Goal: Task Accomplishment & Management: Manage account settings

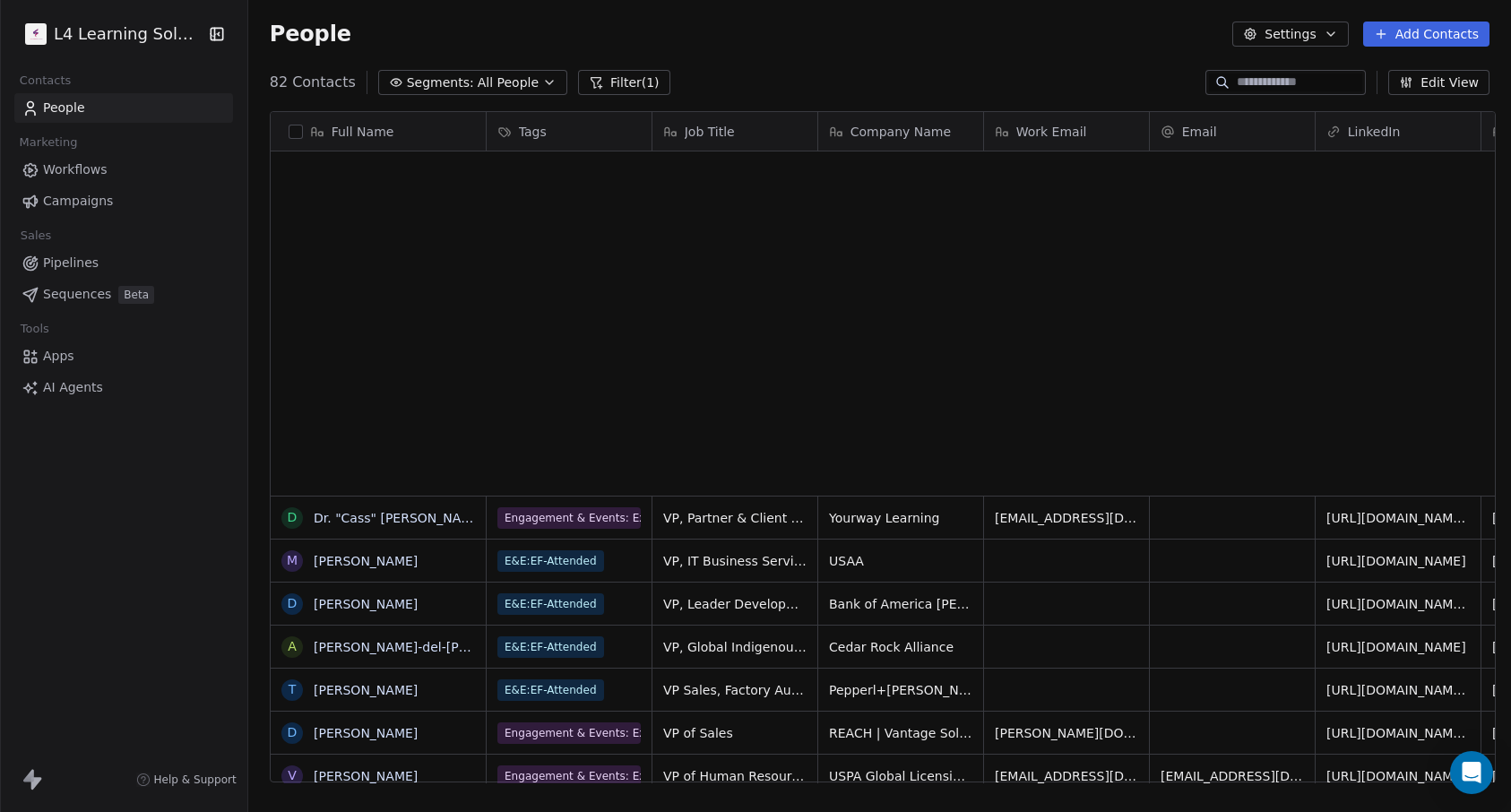
scroll to position [702, 1256]
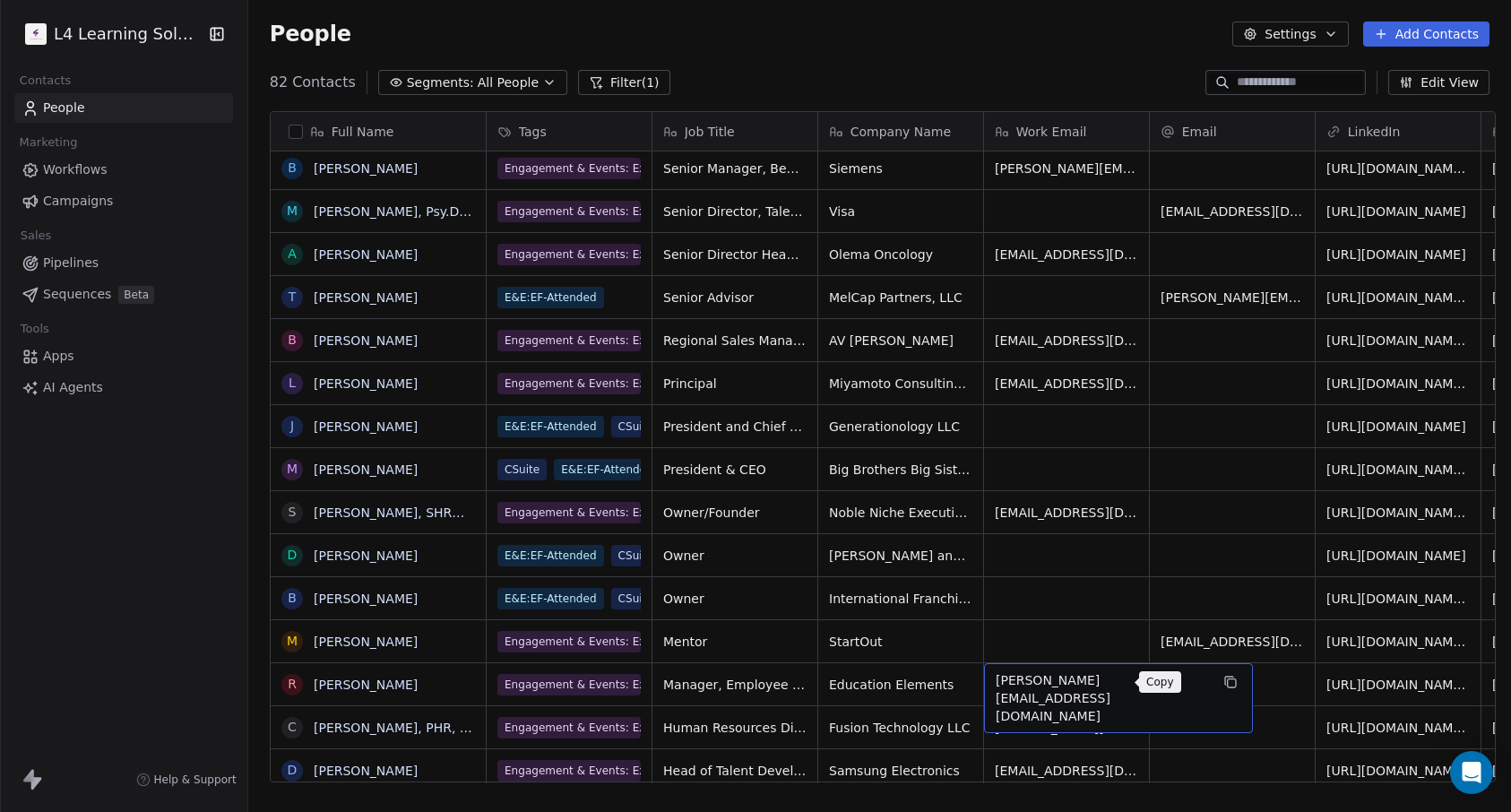
click at [1223, 683] on icon "grid" at bounding box center [1230, 681] width 14 height 14
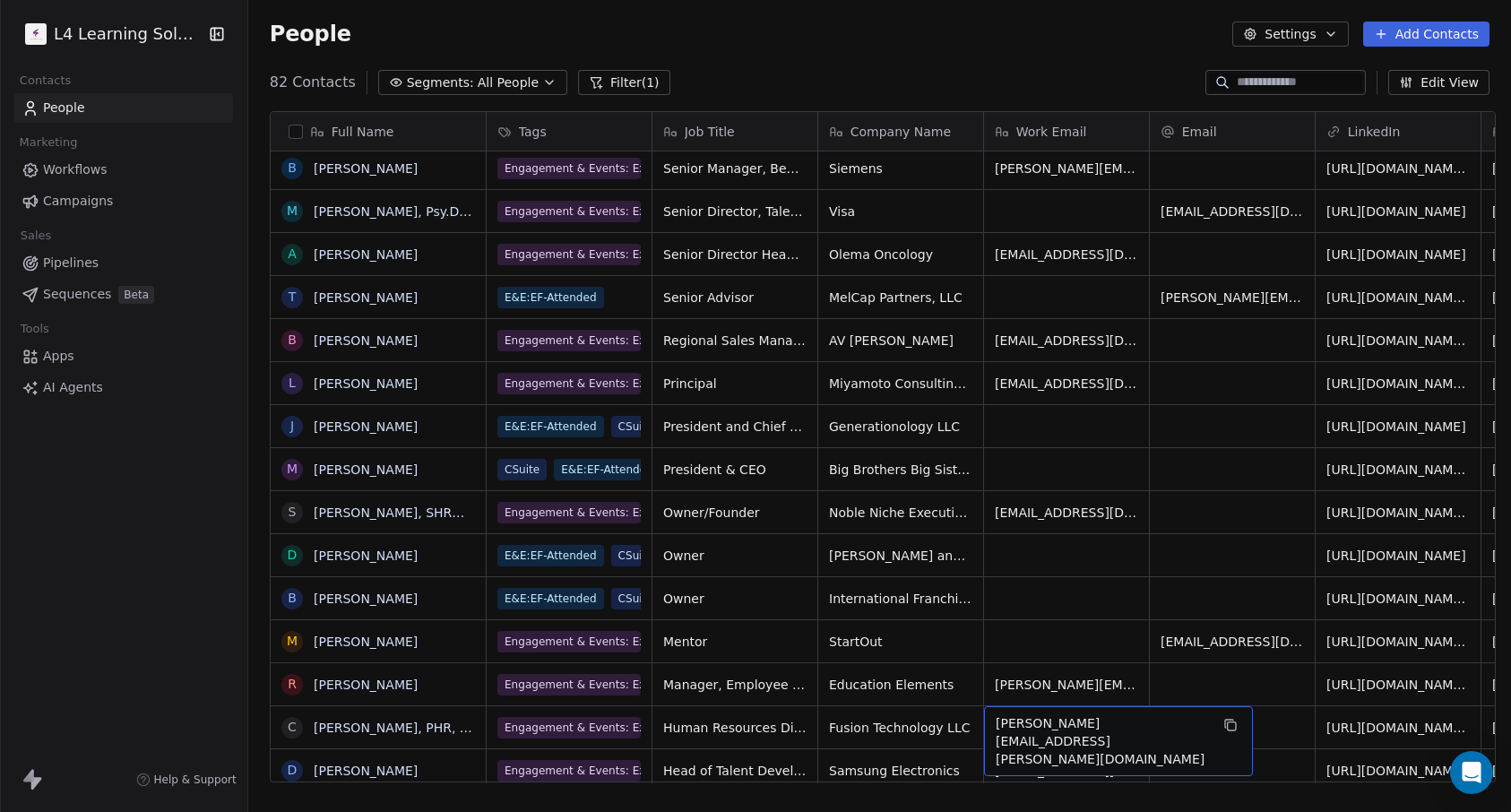
scroll to position [1228, 0]
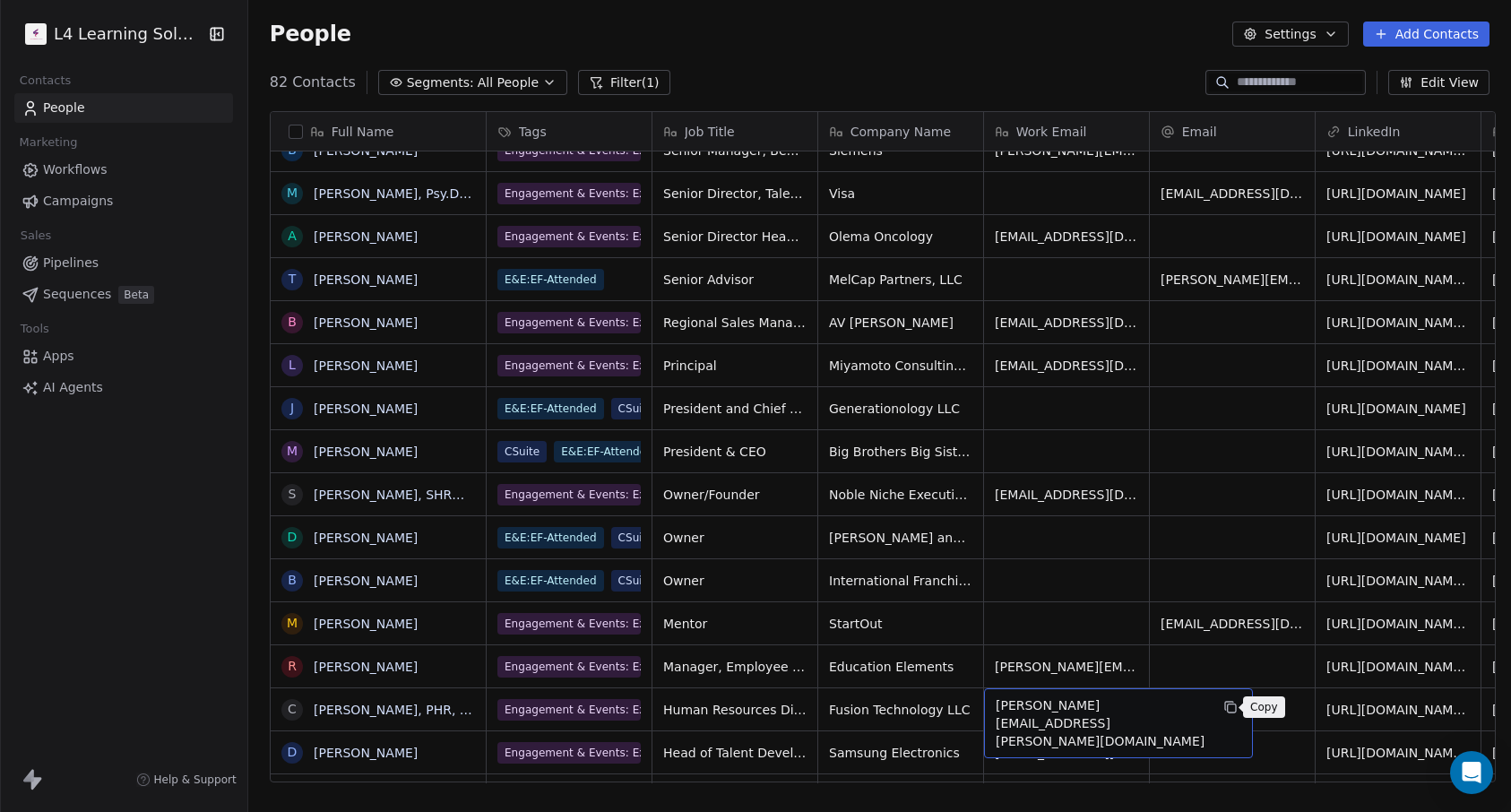
click at [1228, 708] on icon "grid" at bounding box center [1230, 707] width 14 height 14
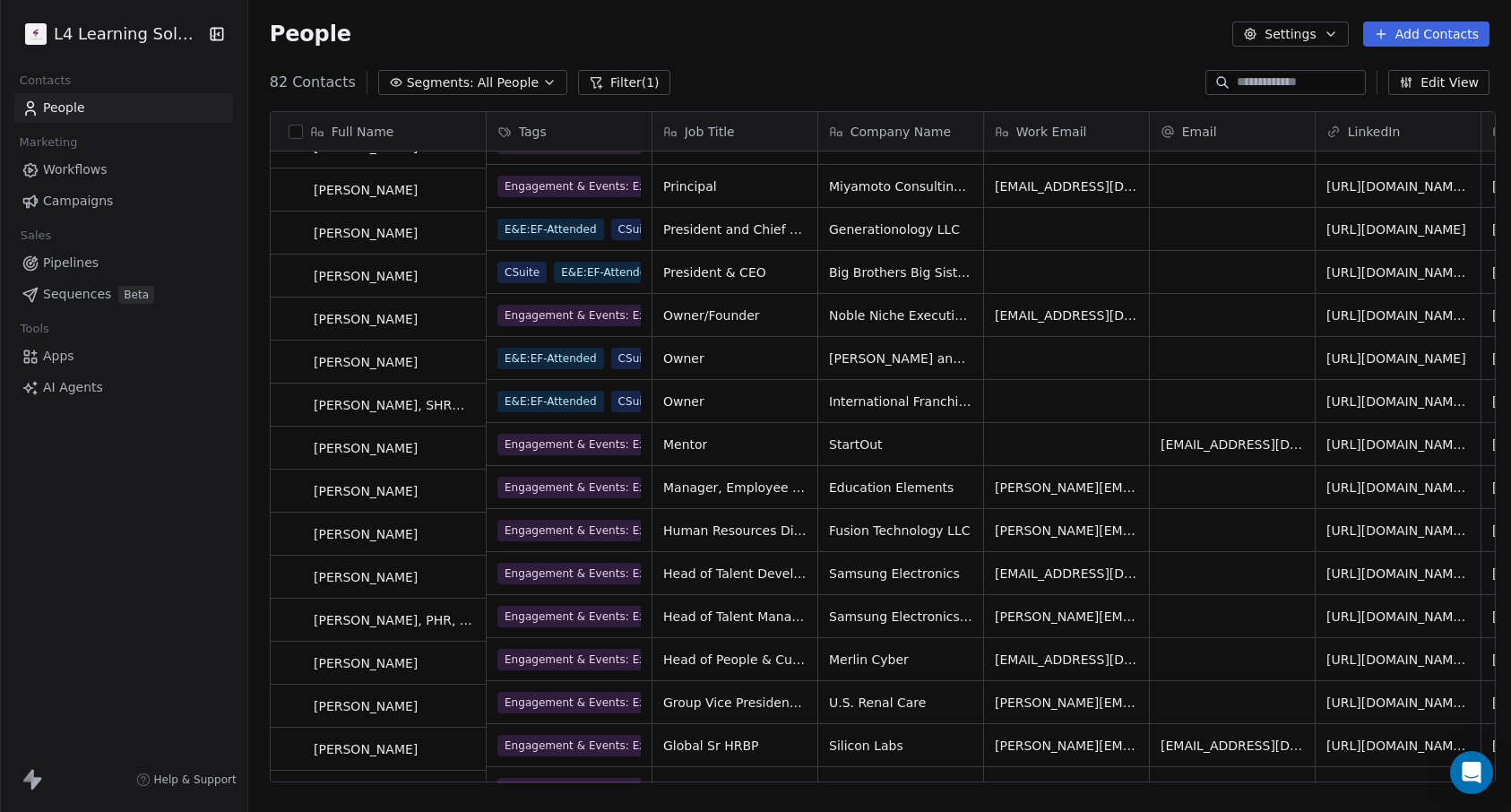
scroll to position [1407, 0]
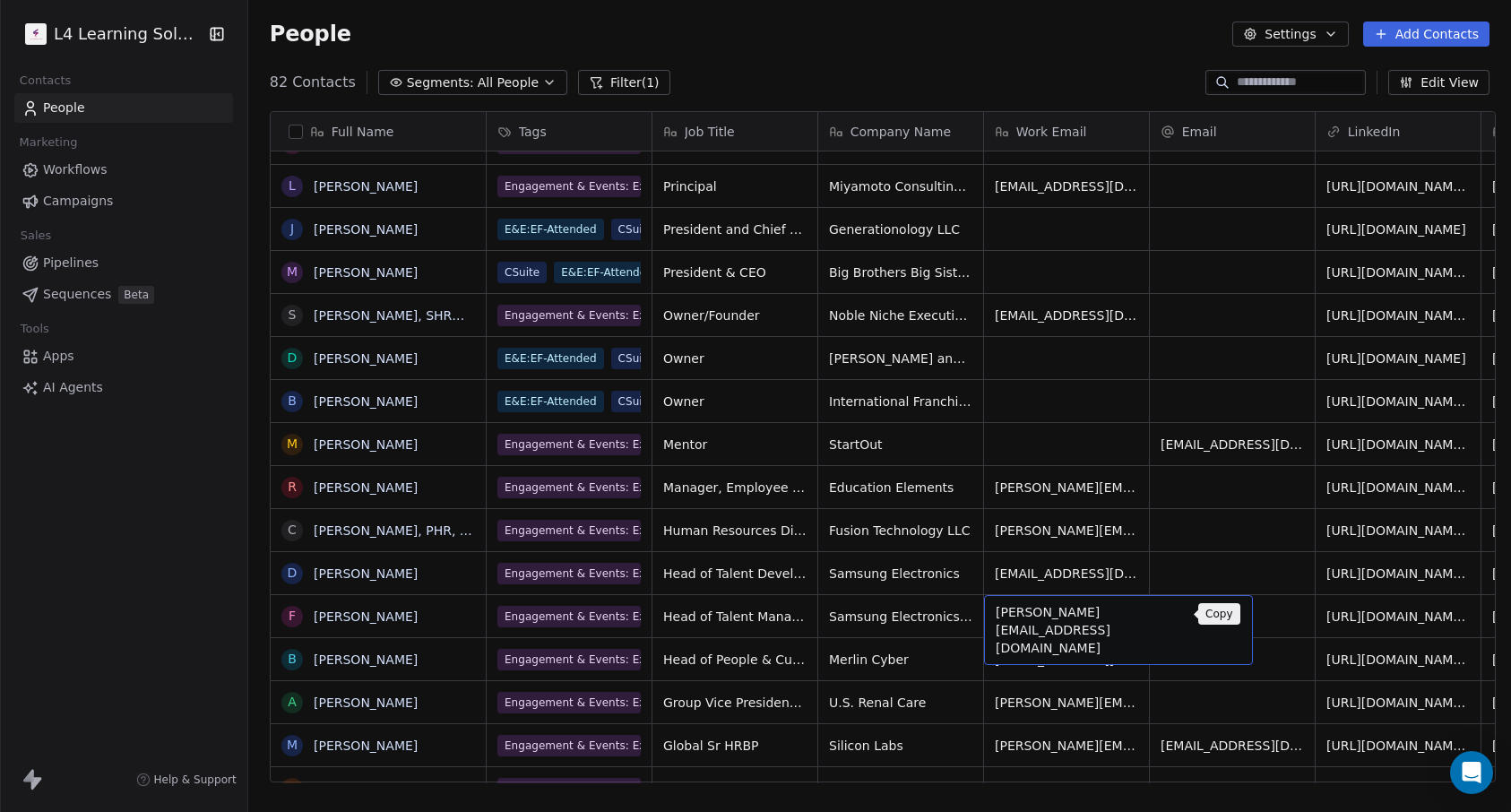
click at [1223, 614] on icon "grid" at bounding box center [1230, 614] width 14 height 14
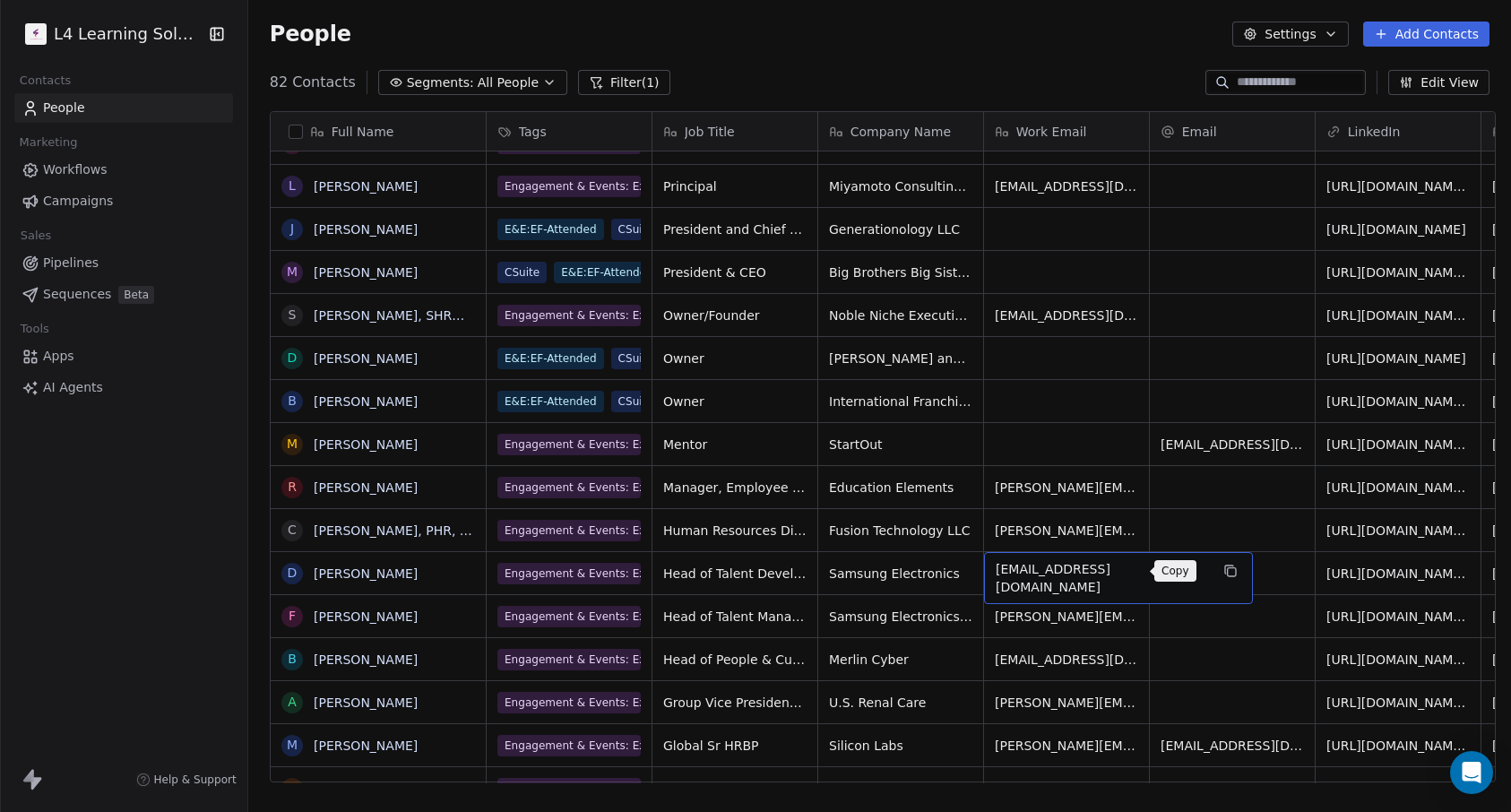
click at [1223, 577] on icon "grid" at bounding box center [1230, 570] width 14 height 14
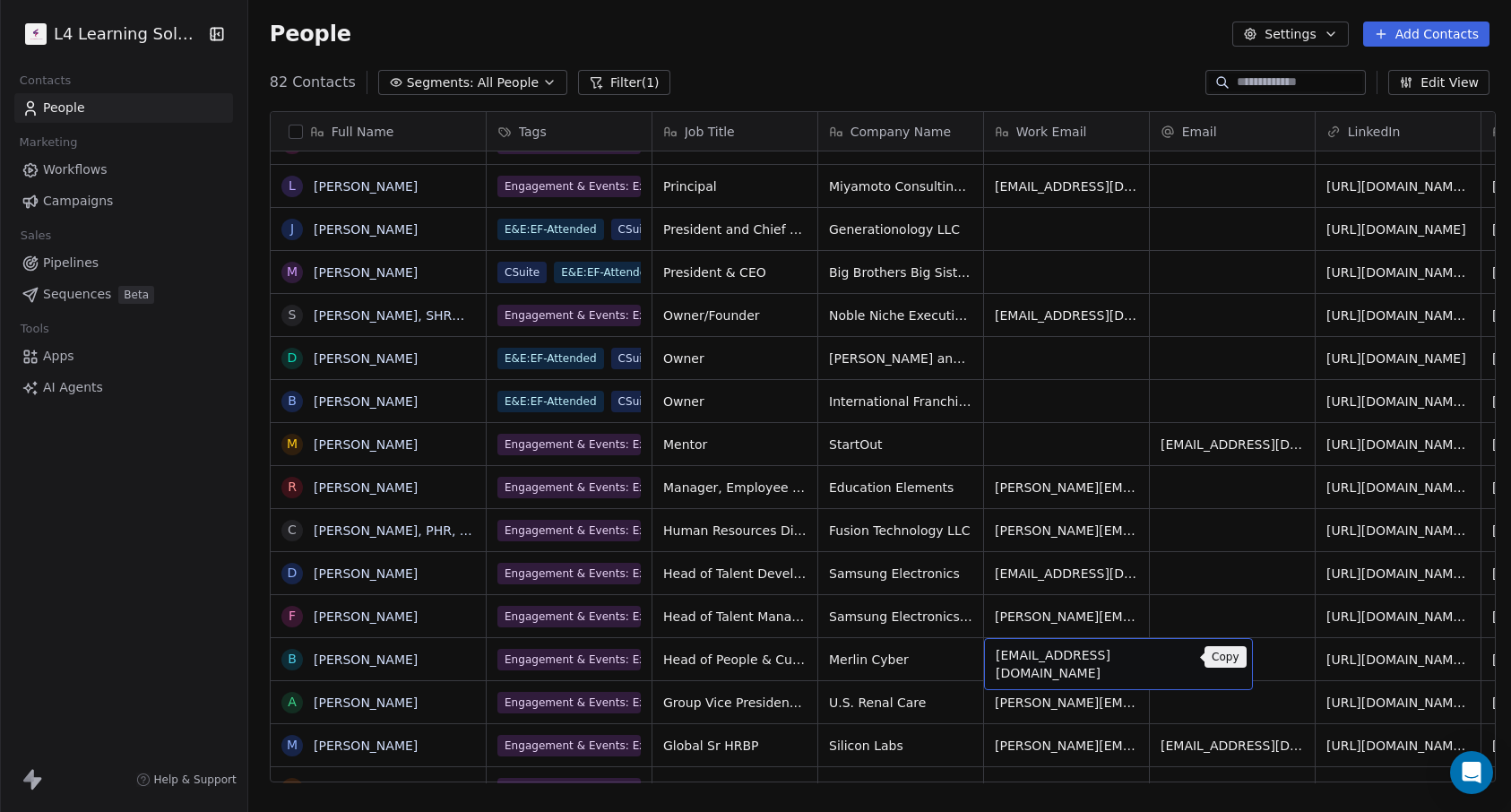
click at [1223, 659] on icon "grid" at bounding box center [1230, 656] width 14 height 14
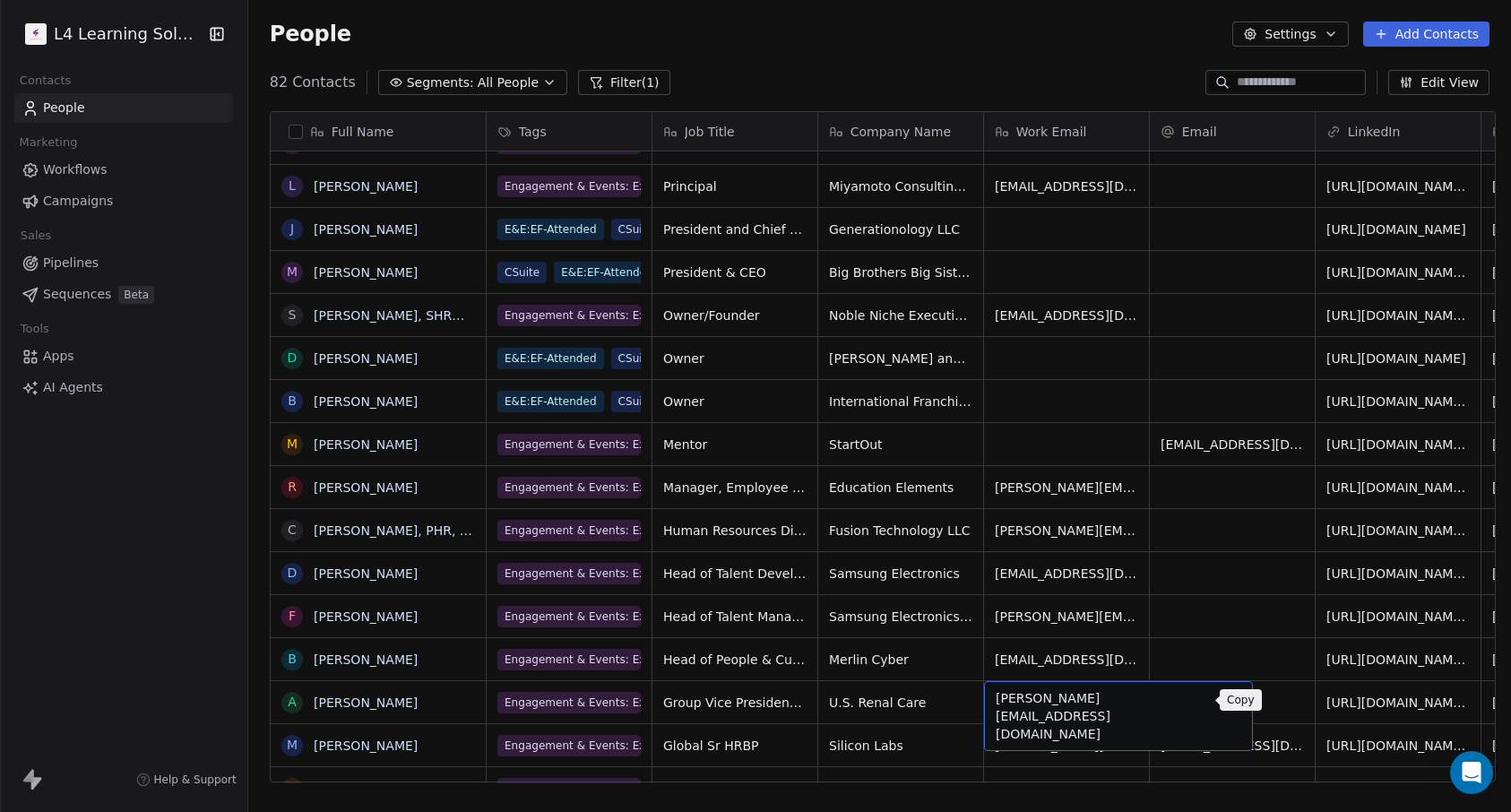
click at [1219, 701] on button "grid" at bounding box center [1230, 700] width 22 height 22
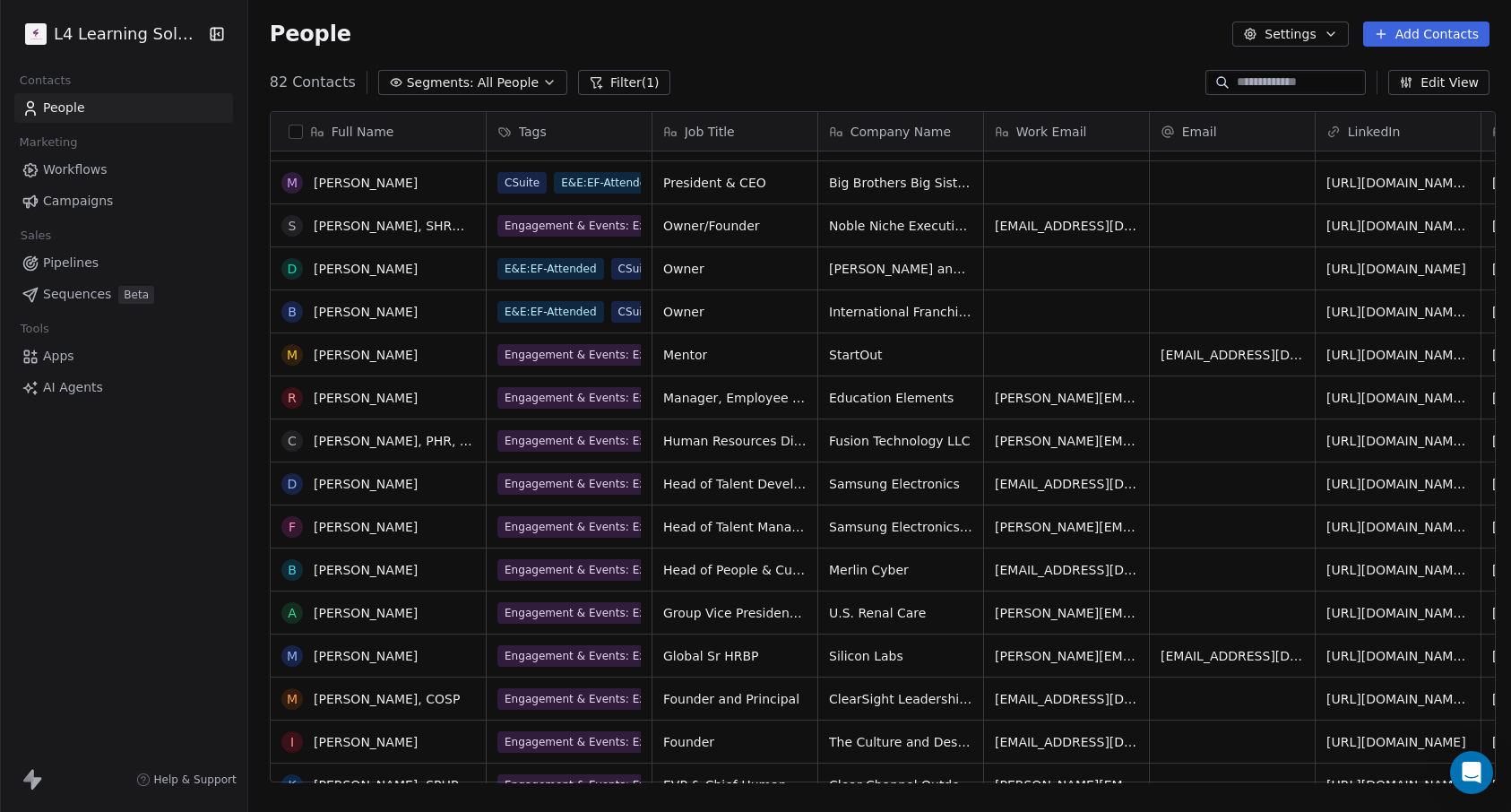
scroll to position [1586, 0]
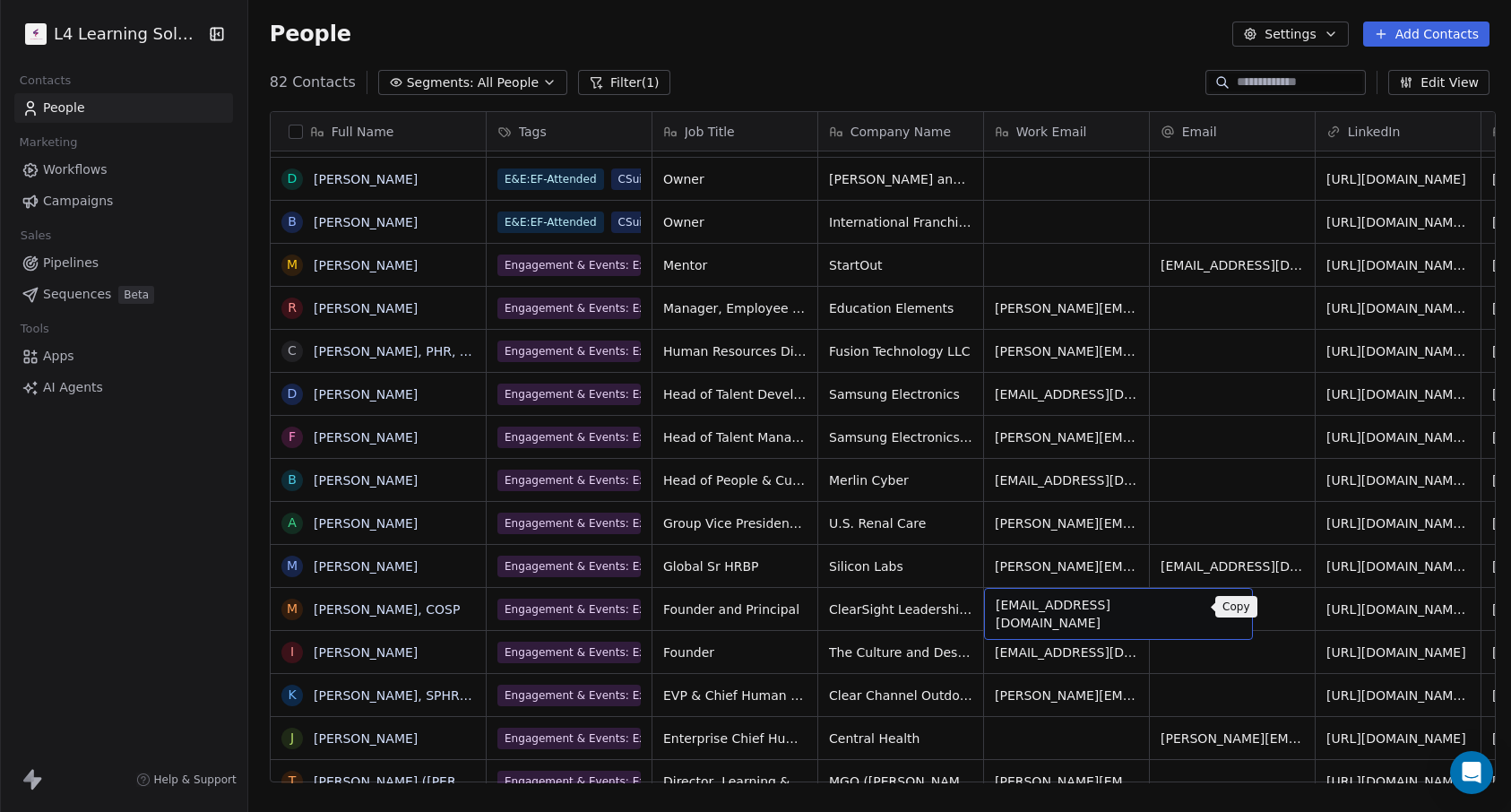
click at [1219, 614] on button "grid" at bounding box center [1230, 606] width 22 height 22
click at [1219, 657] on button "grid" at bounding box center [1230, 650] width 22 height 22
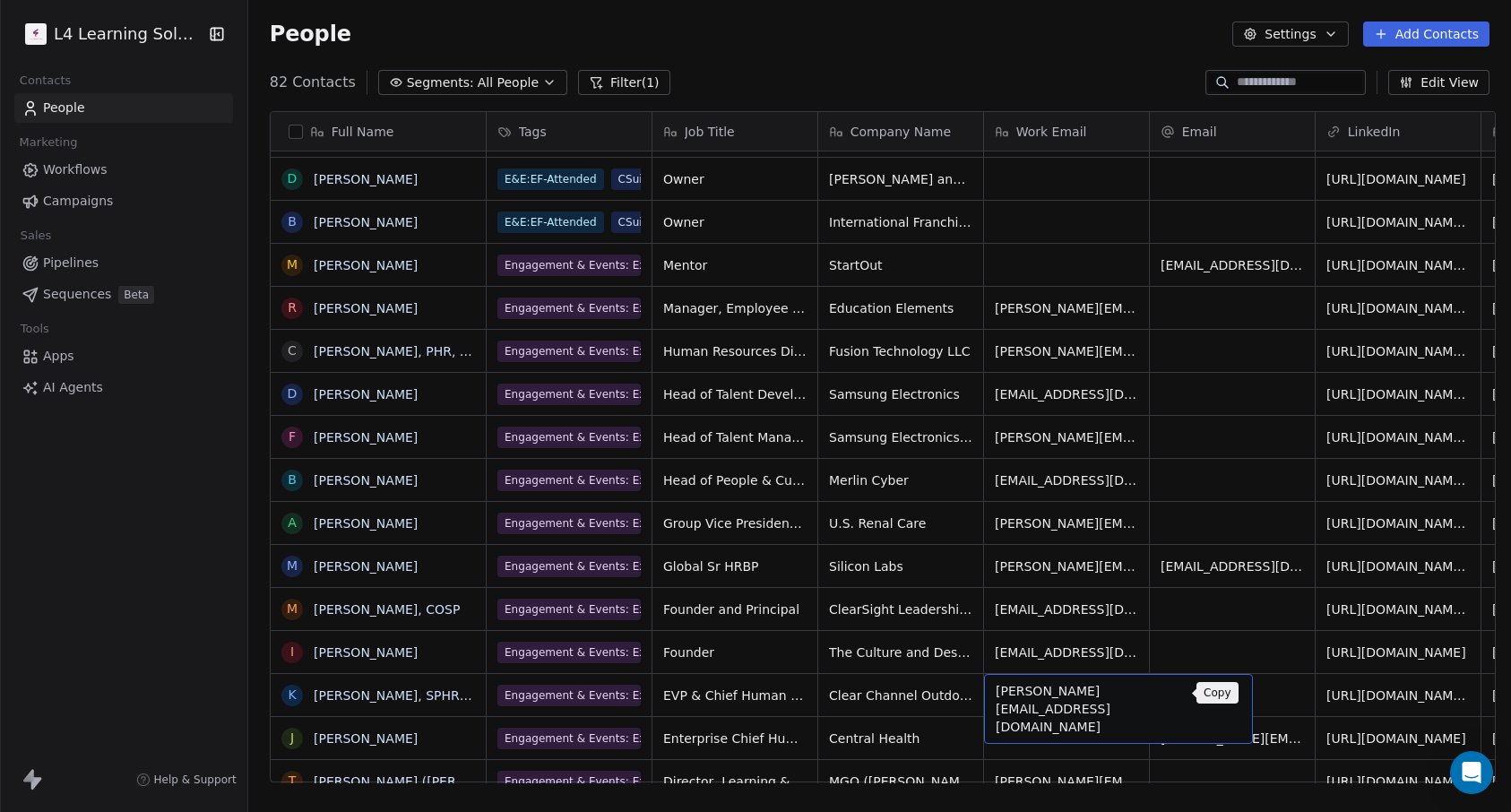
click at [1227, 697] on icon "grid" at bounding box center [1231, 694] width 8 height 8
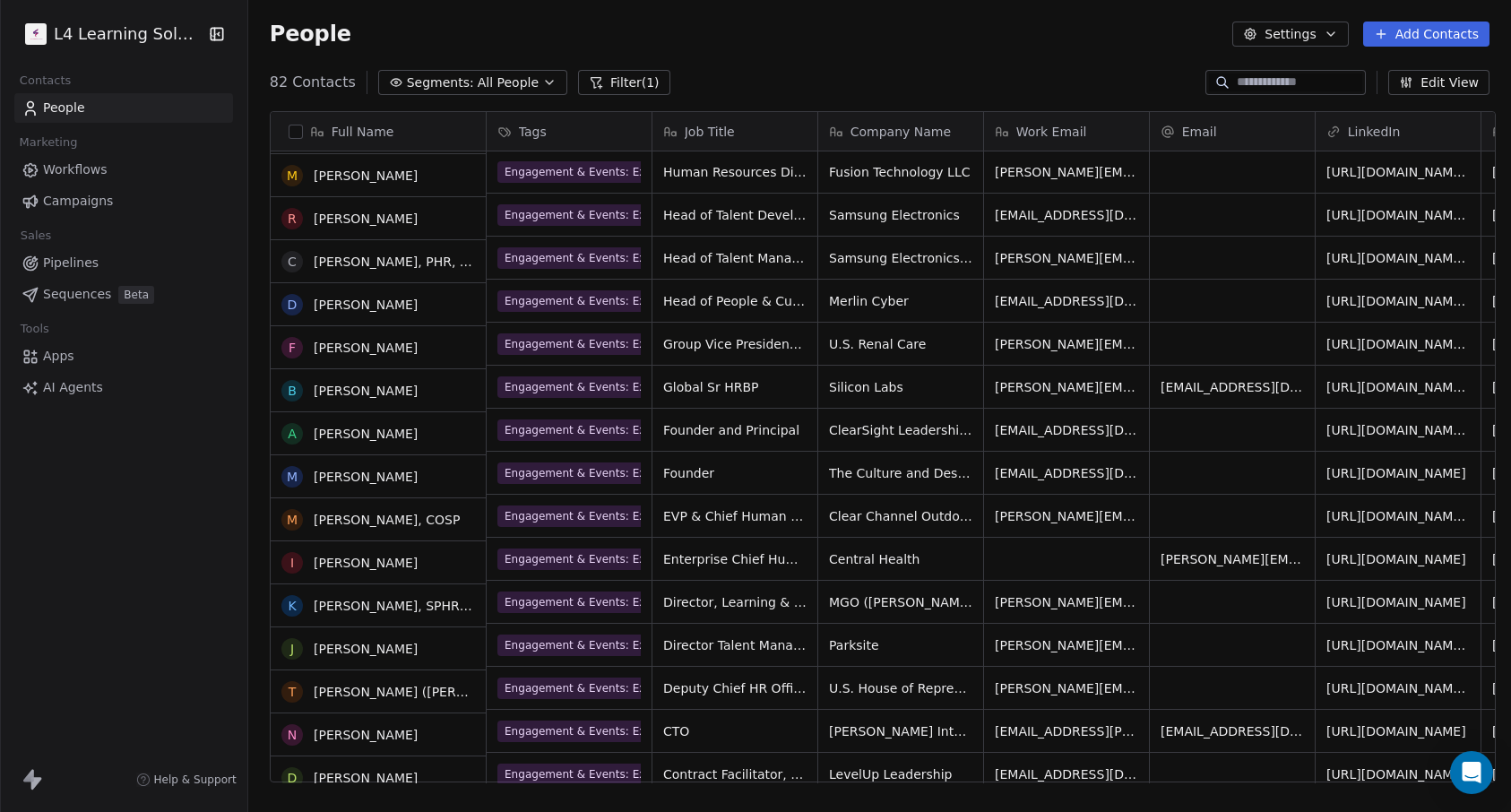
scroll to position [1766, 0]
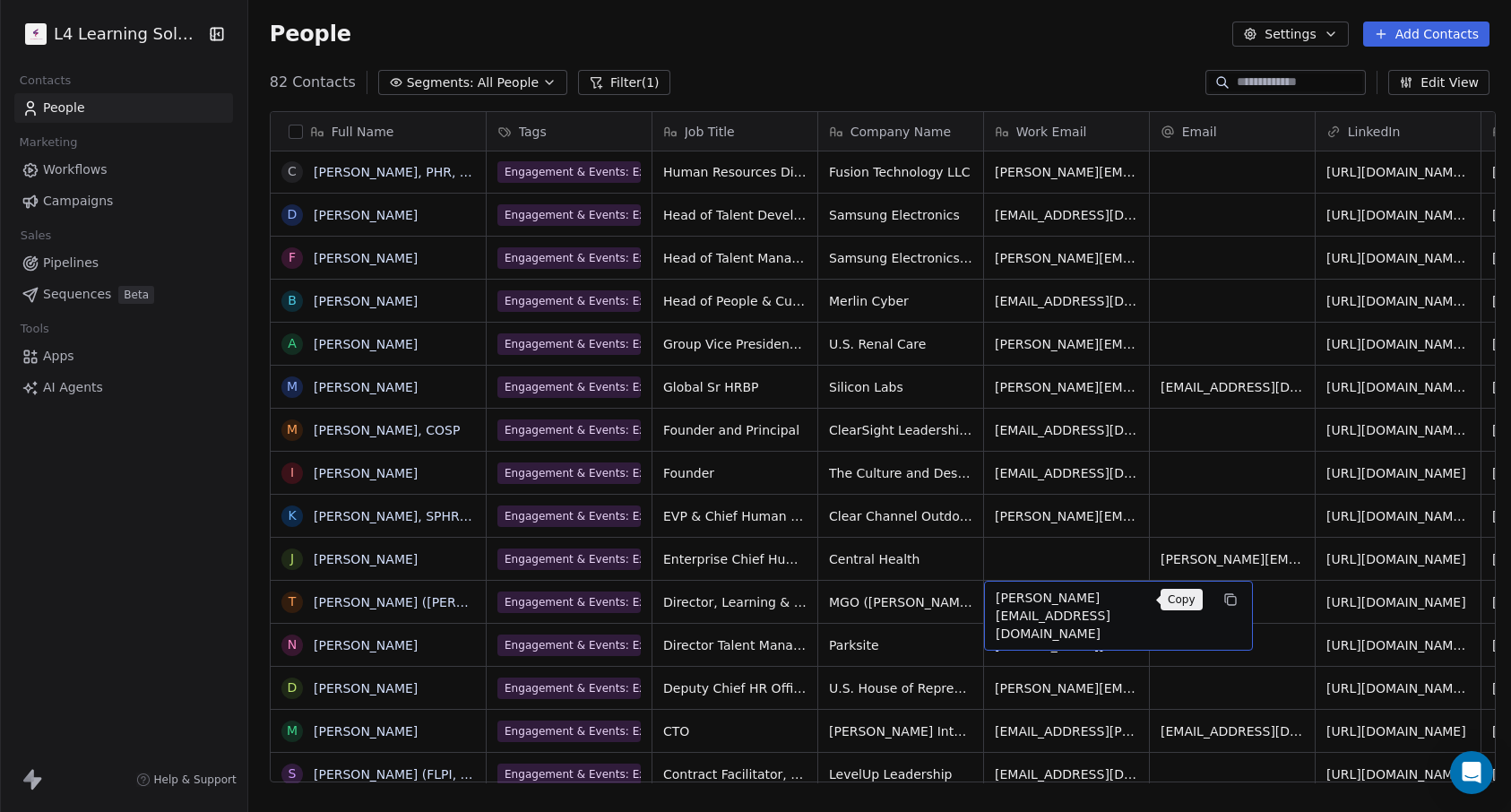
click at [1219, 602] on button "grid" at bounding box center [1230, 599] width 22 height 22
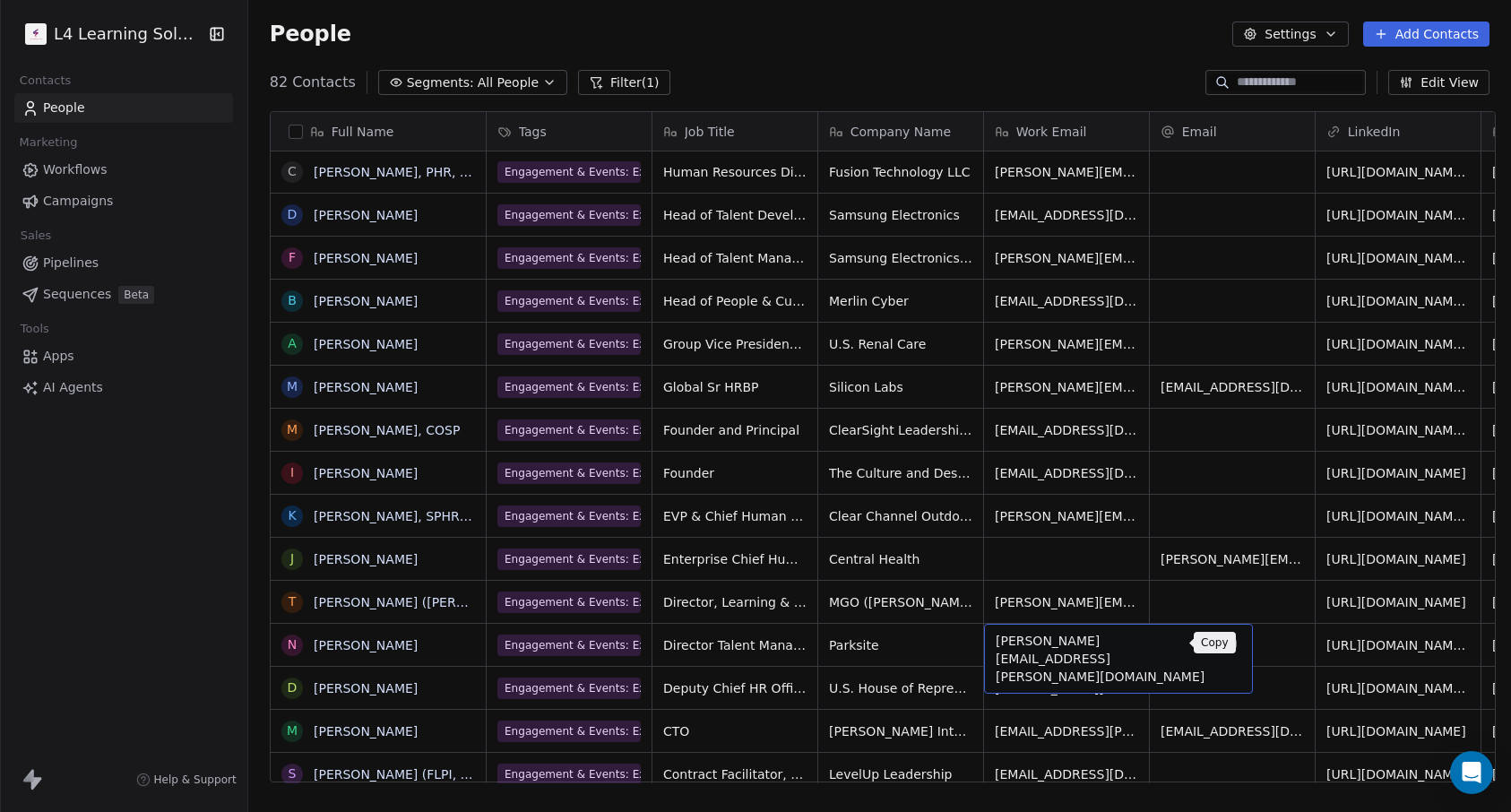
click at [1223, 642] on icon "grid" at bounding box center [1230, 642] width 14 height 14
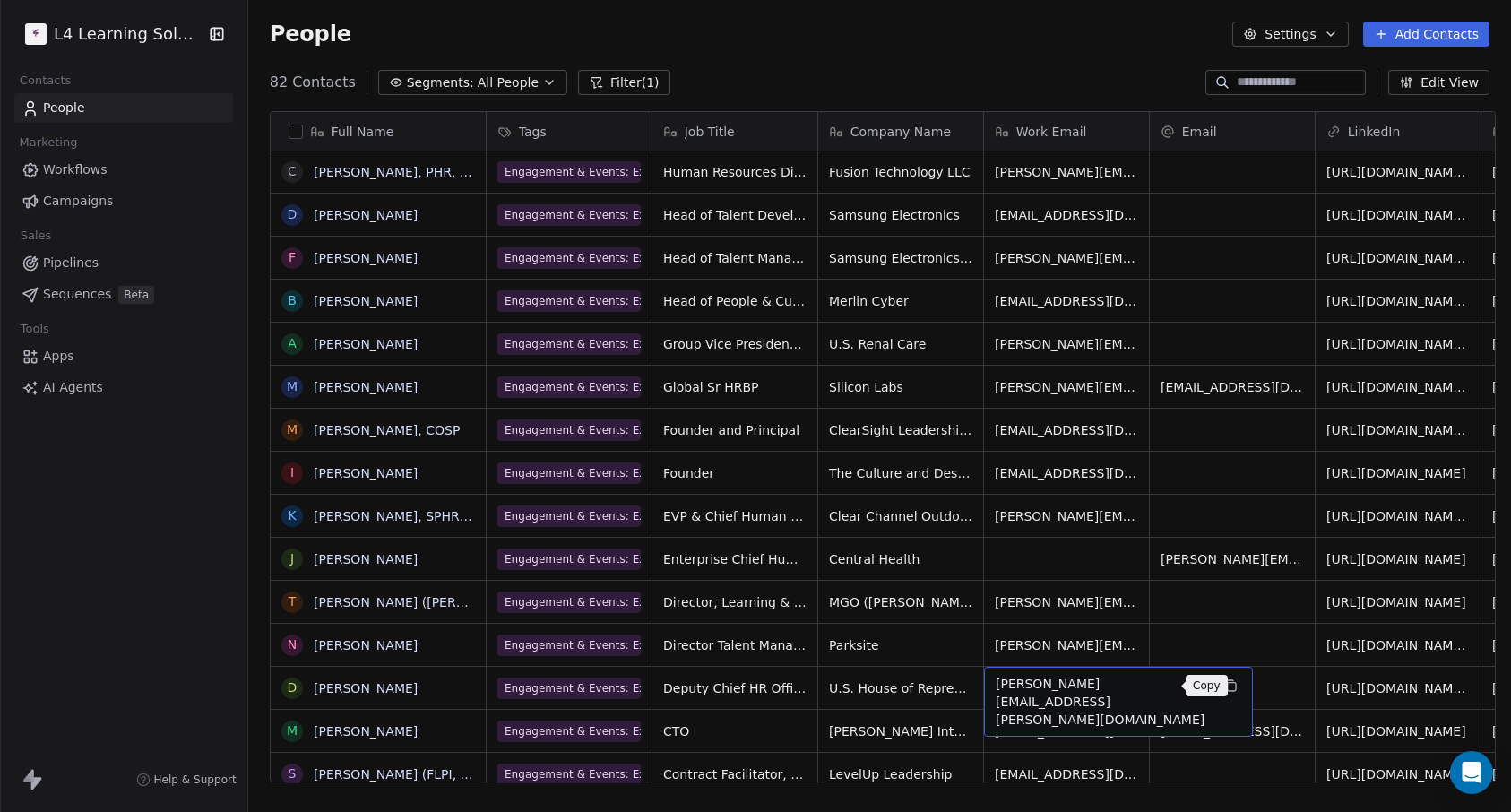
click at [1223, 689] on icon "grid" at bounding box center [1230, 685] width 14 height 14
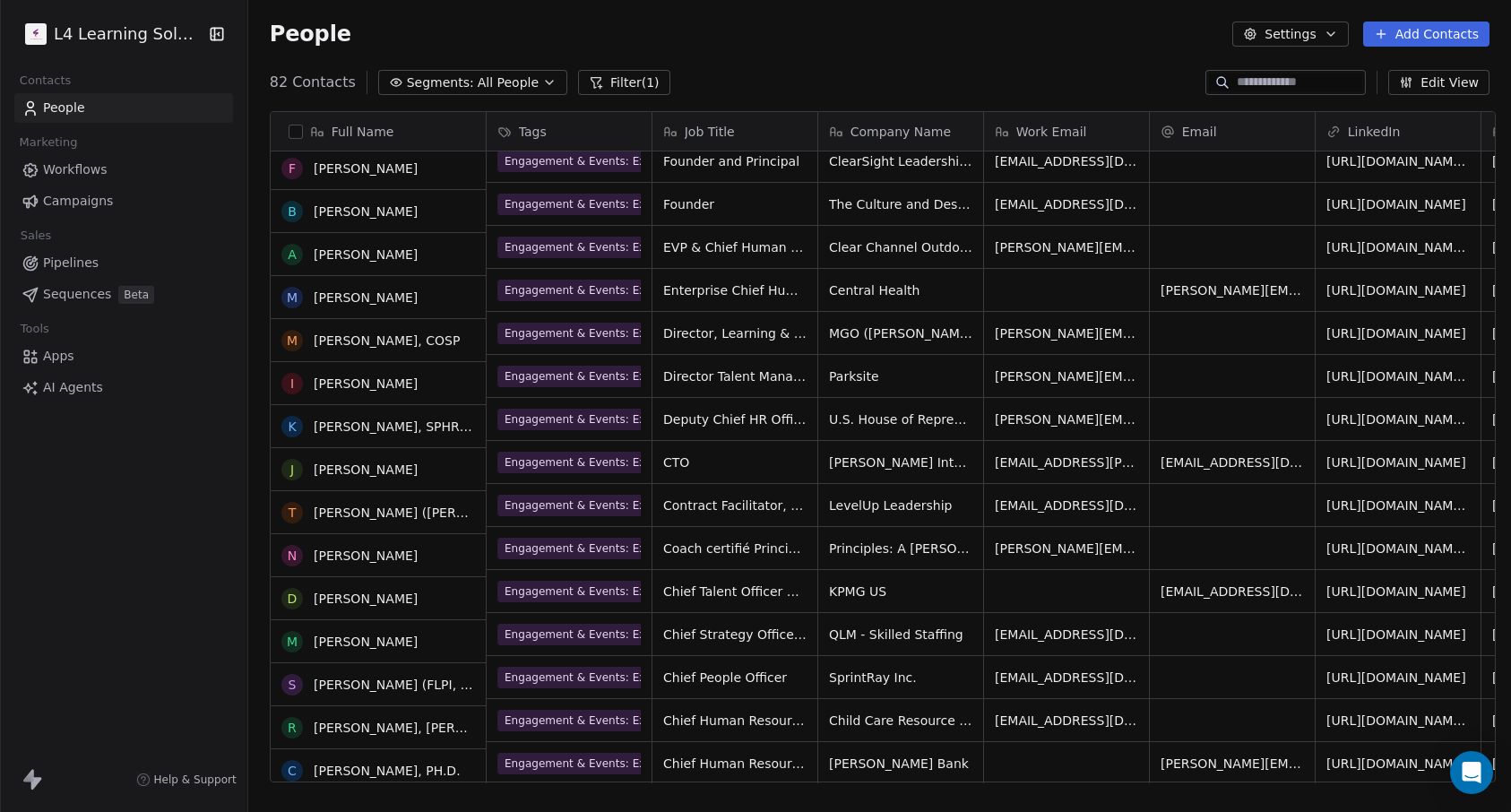
scroll to position [2034, 0]
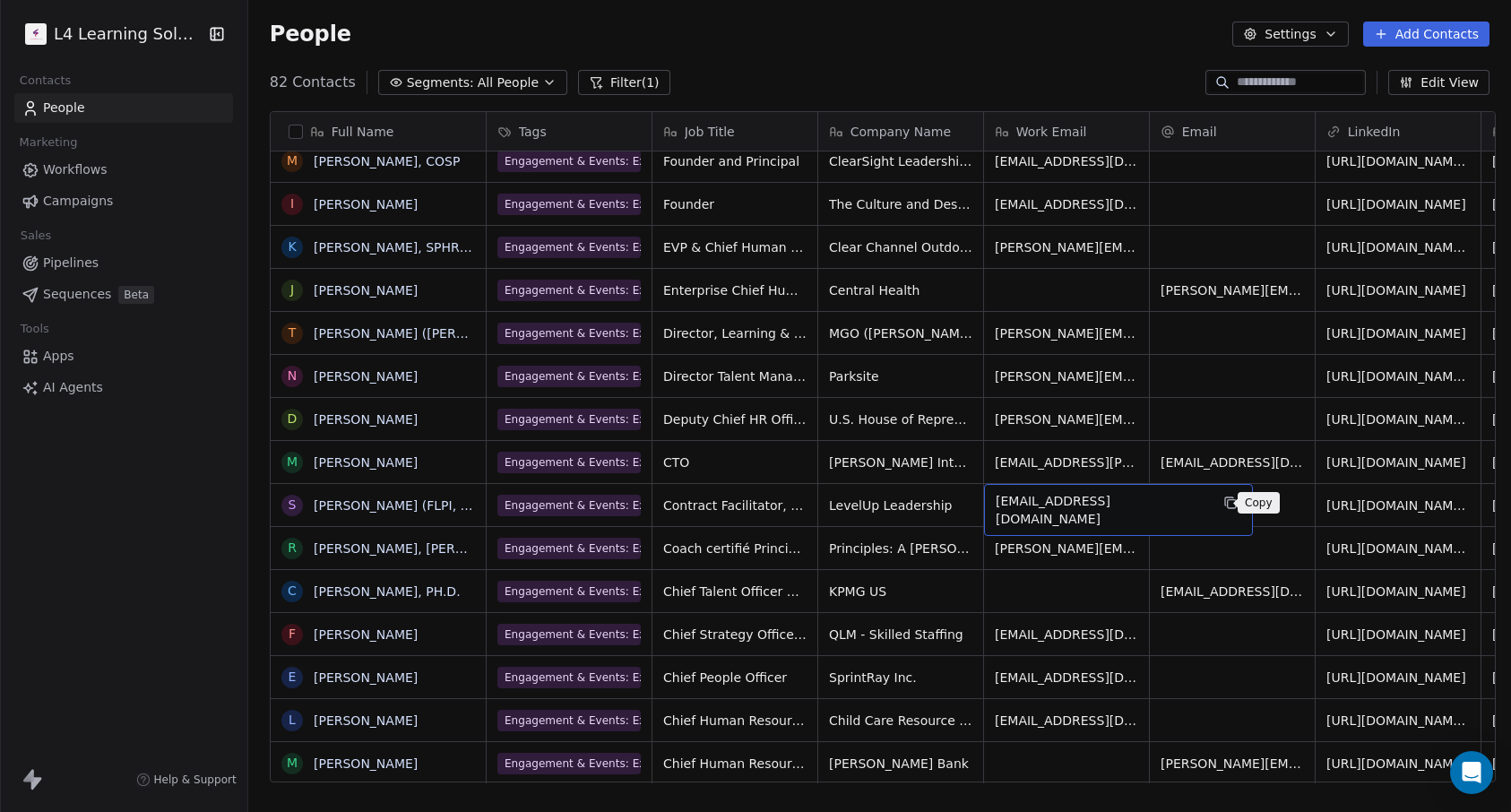
click at [1223, 506] on icon "grid" at bounding box center [1230, 502] width 14 height 14
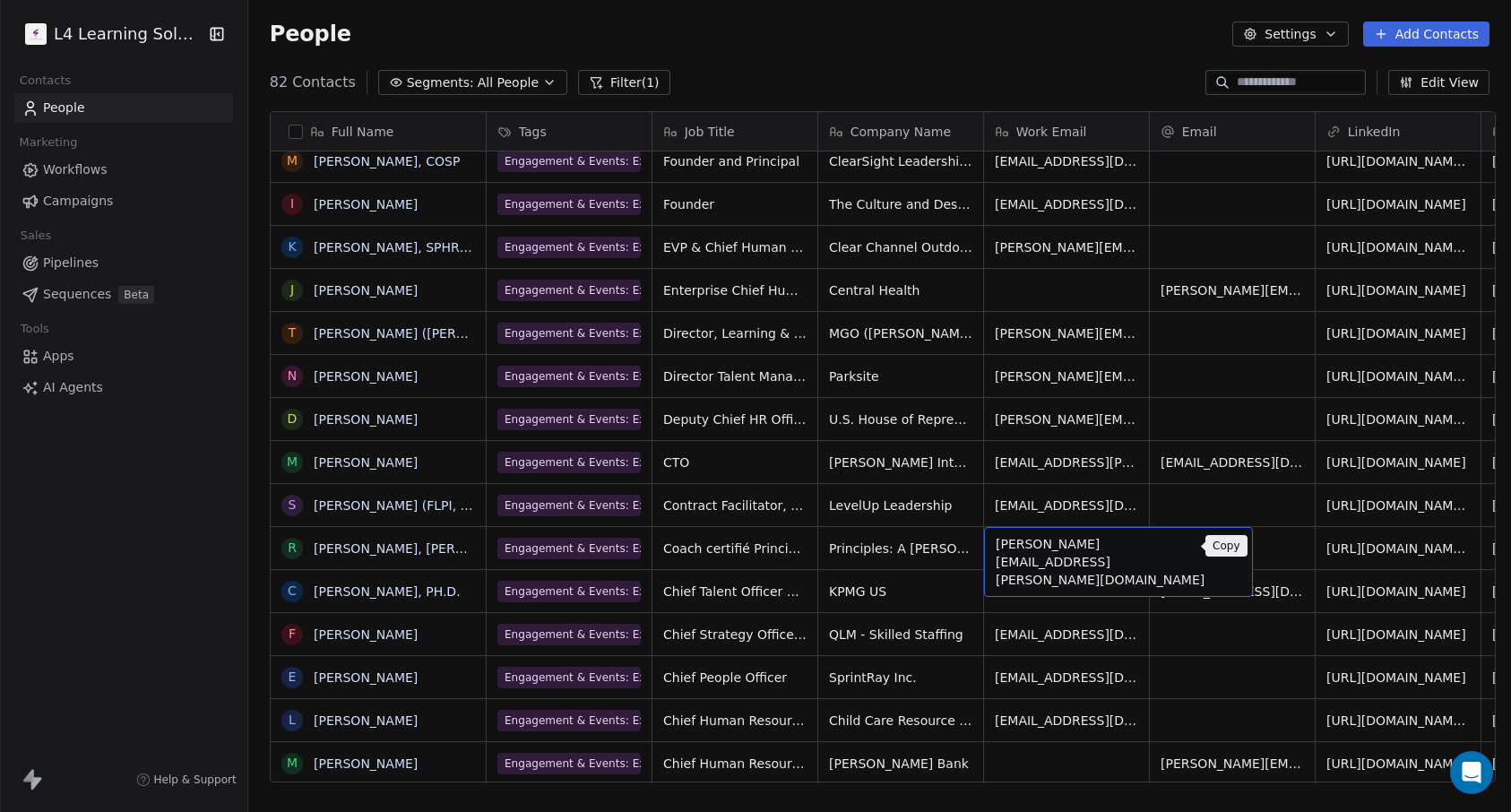
click at [1223, 548] on icon "grid" at bounding box center [1230, 545] width 14 height 14
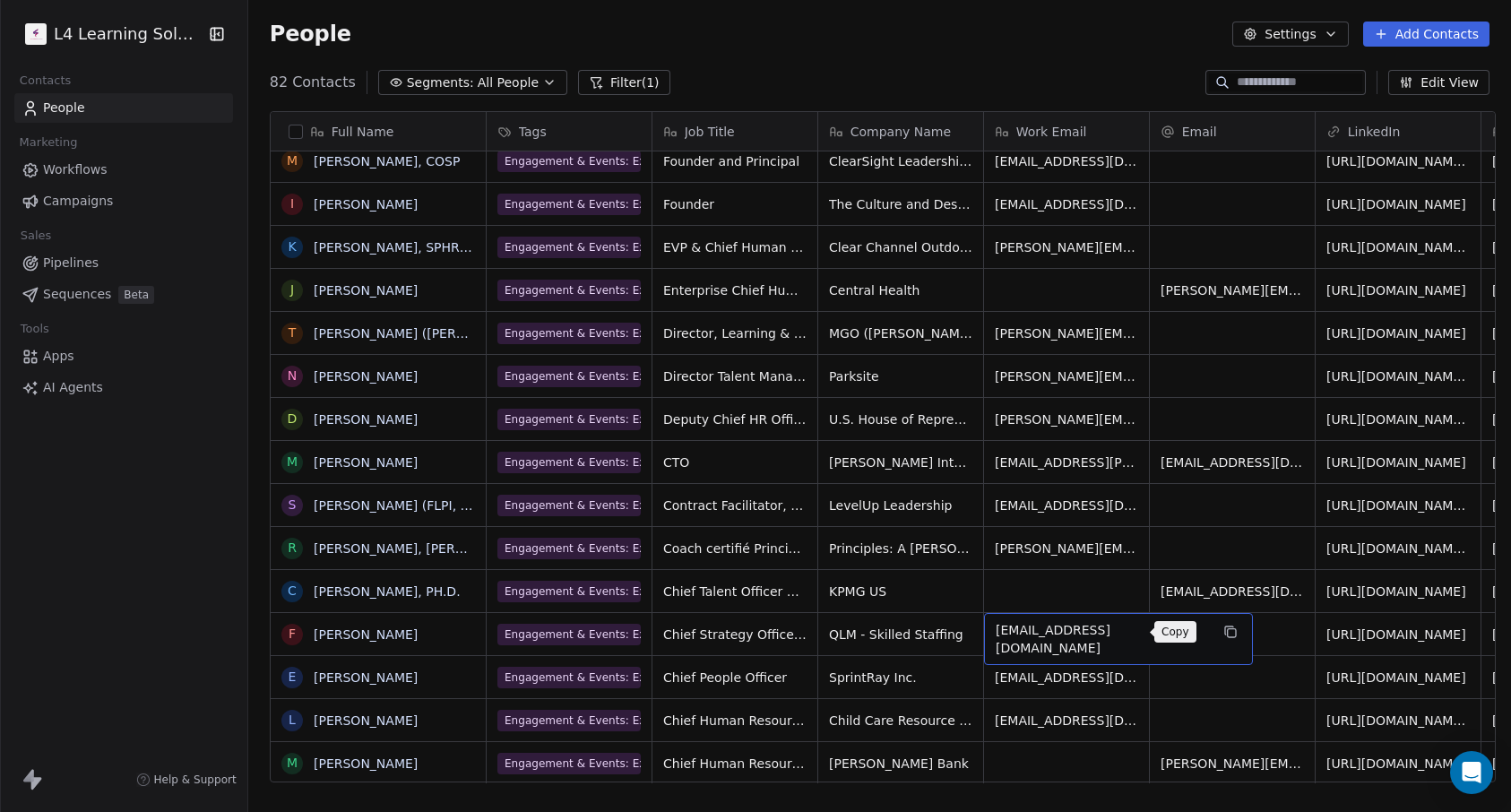
click at [1223, 635] on icon "grid" at bounding box center [1230, 632] width 14 height 14
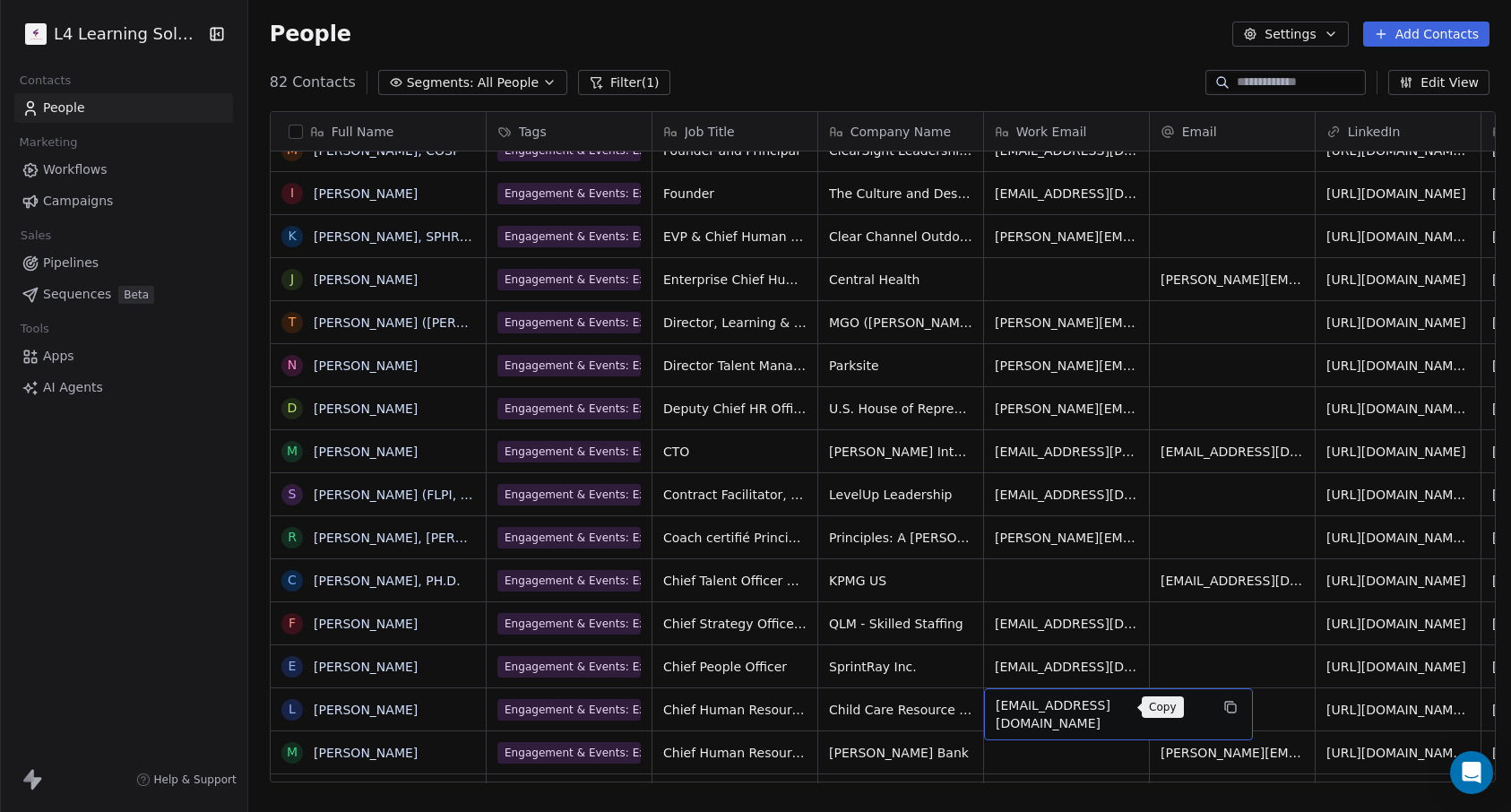
click at [1223, 709] on icon "grid" at bounding box center [1230, 707] width 14 height 14
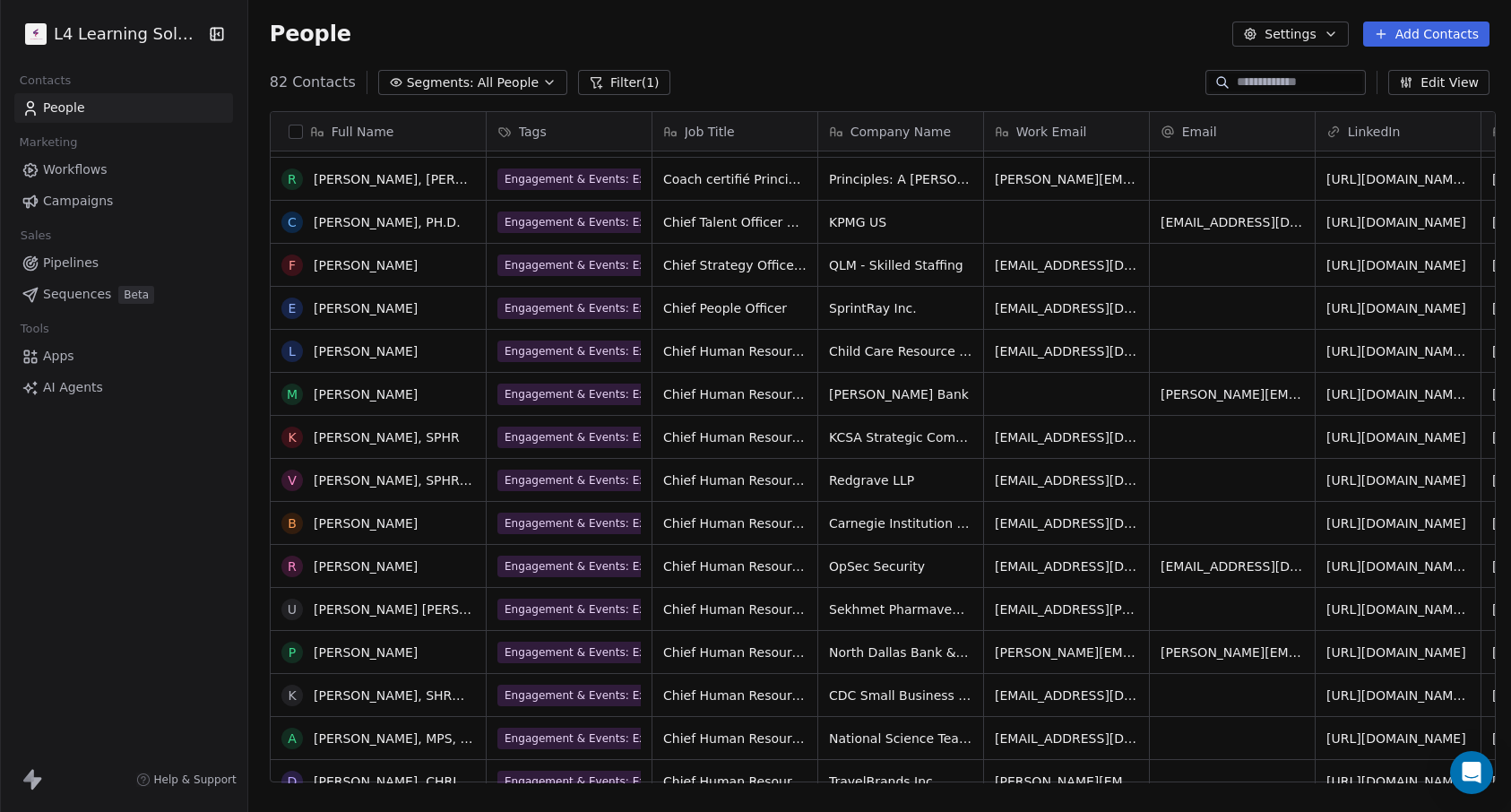
scroll to position [2404, 0]
click at [1223, 439] on icon "grid" at bounding box center [1230, 434] width 14 height 14
click at [1219, 480] on button "grid" at bounding box center [1230, 478] width 22 height 22
click at [1223, 525] on icon "grid" at bounding box center [1230, 520] width 14 height 14
click at [1223, 608] on icon "grid" at bounding box center [1230, 606] width 14 height 14
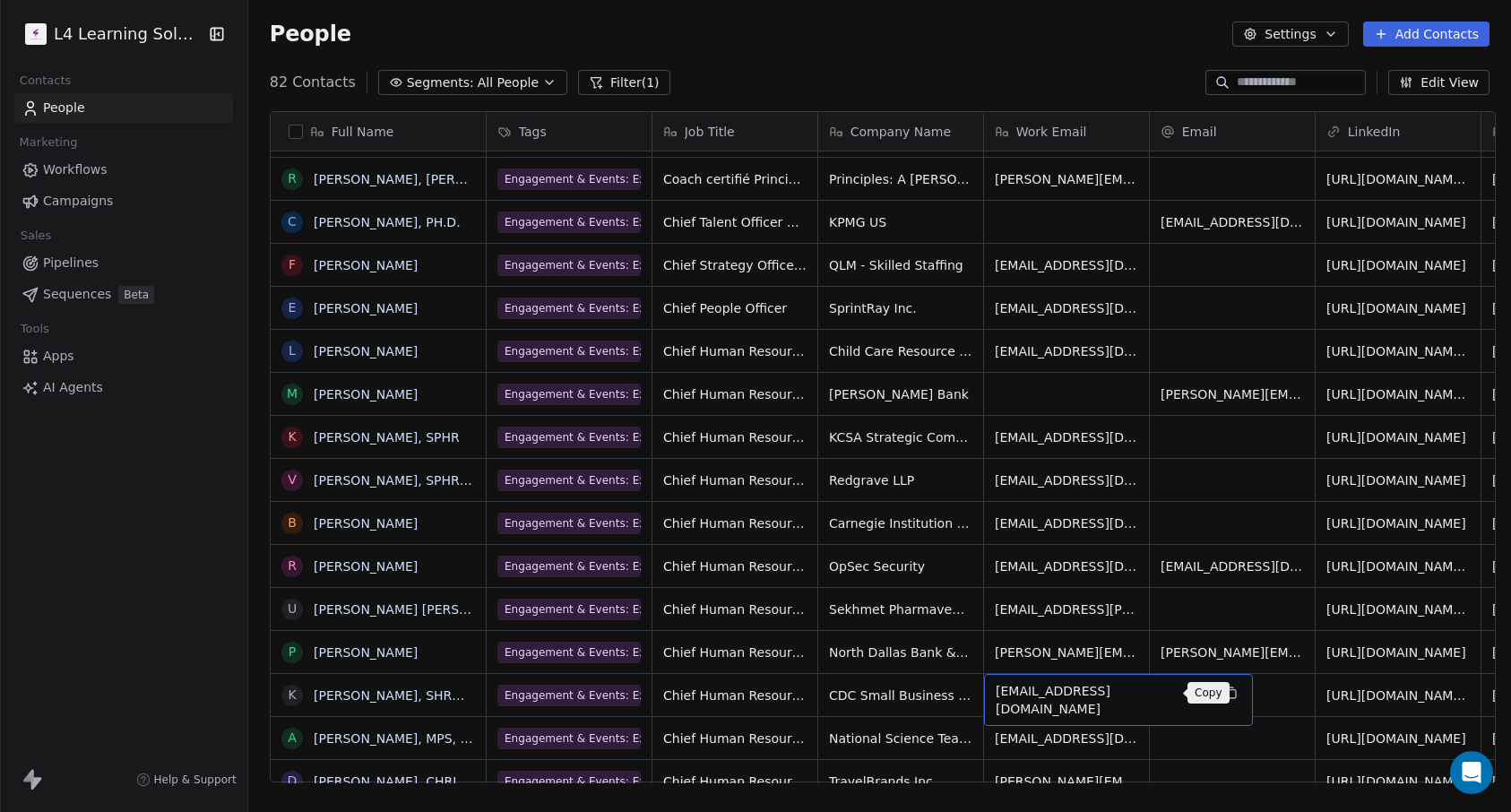
click at [1227, 691] on icon "grid" at bounding box center [1231, 694] width 8 height 8
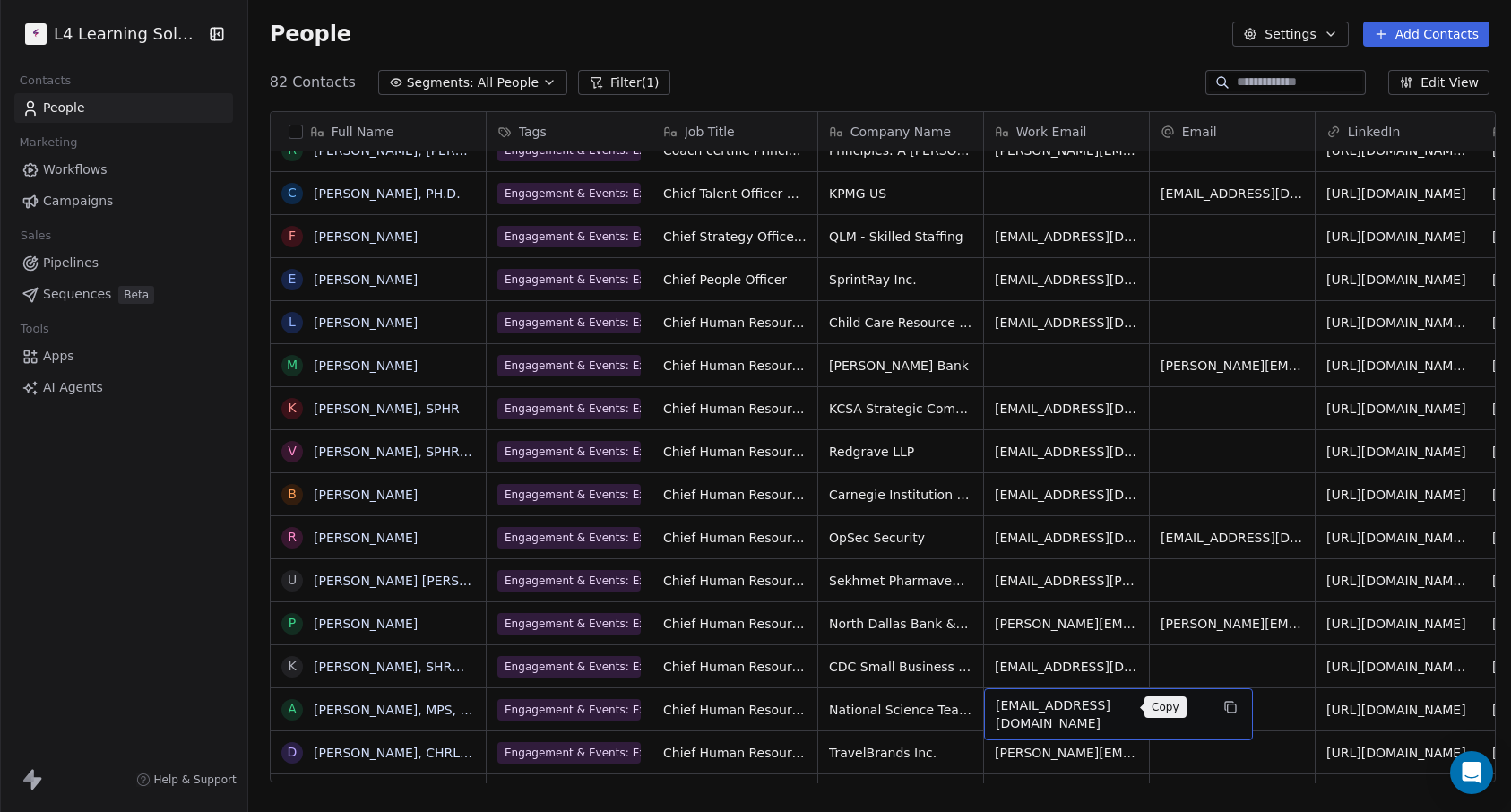
click at [1223, 711] on icon "grid" at bounding box center [1230, 707] width 14 height 14
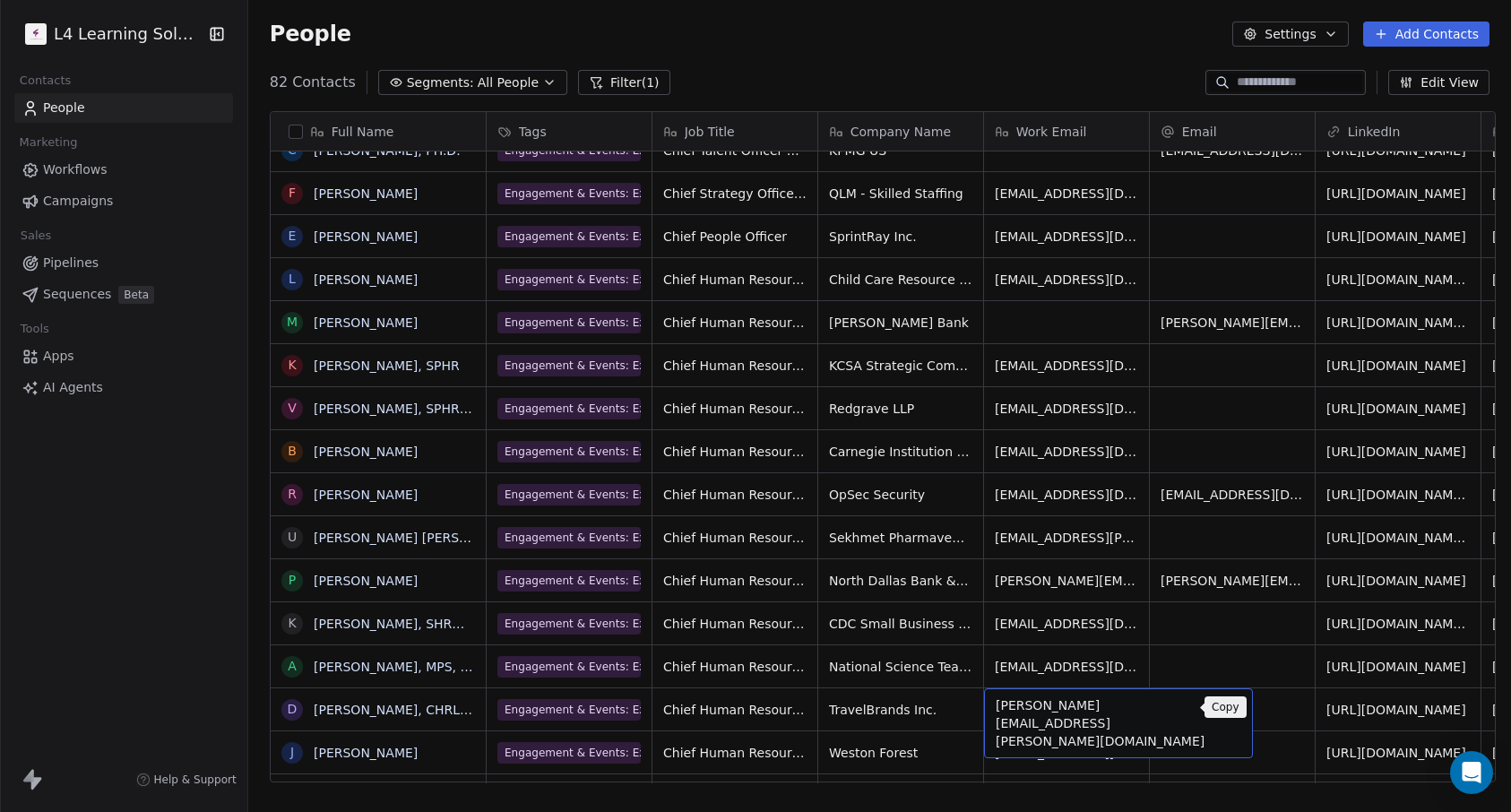
click at [1223, 713] on icon "grid" at bounding box center [1230, 707] width 14 height 14
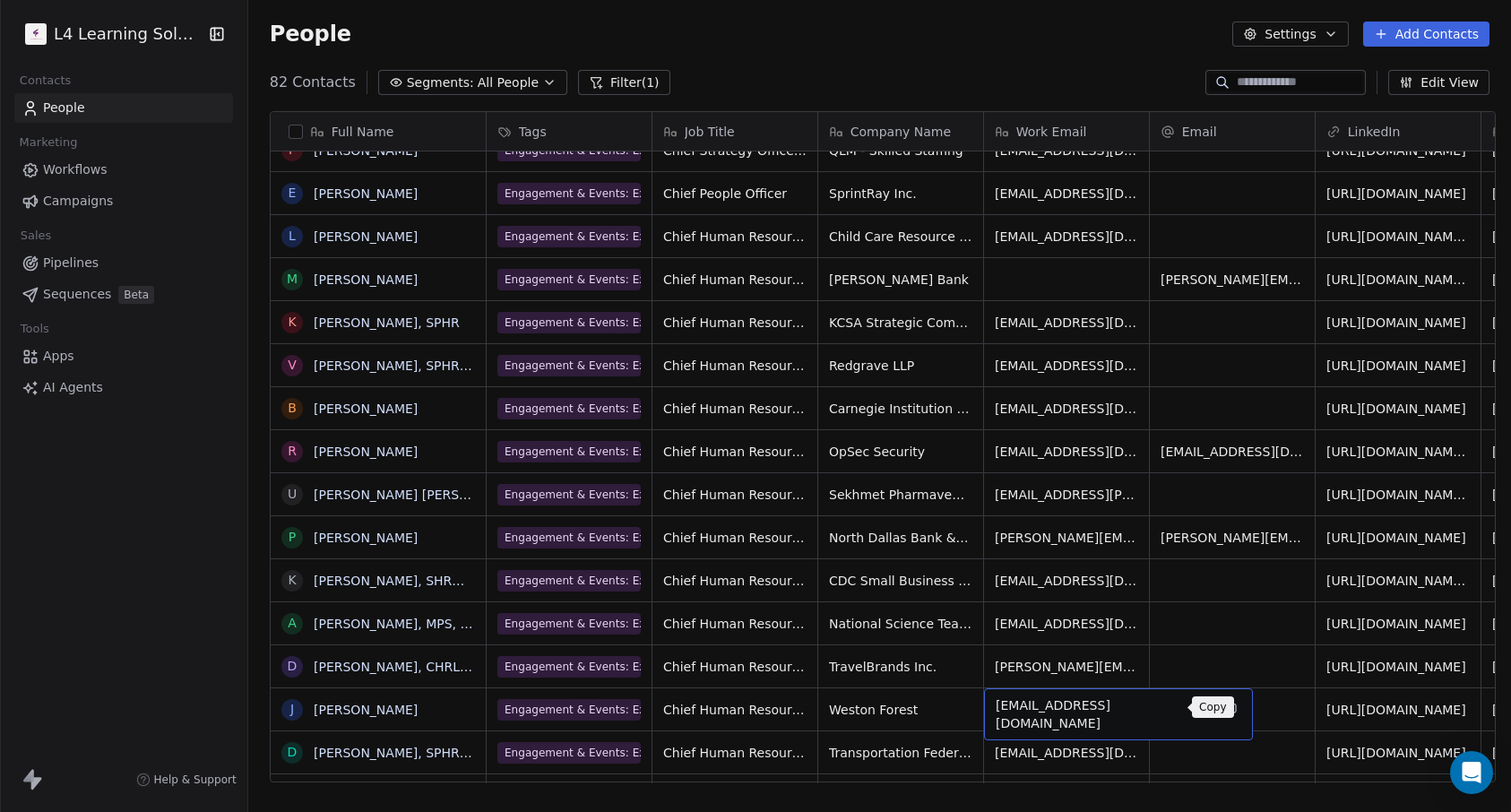
click at [1223, 709] on icon "grid" at bounding box center [1230, 707] width 14 height 14
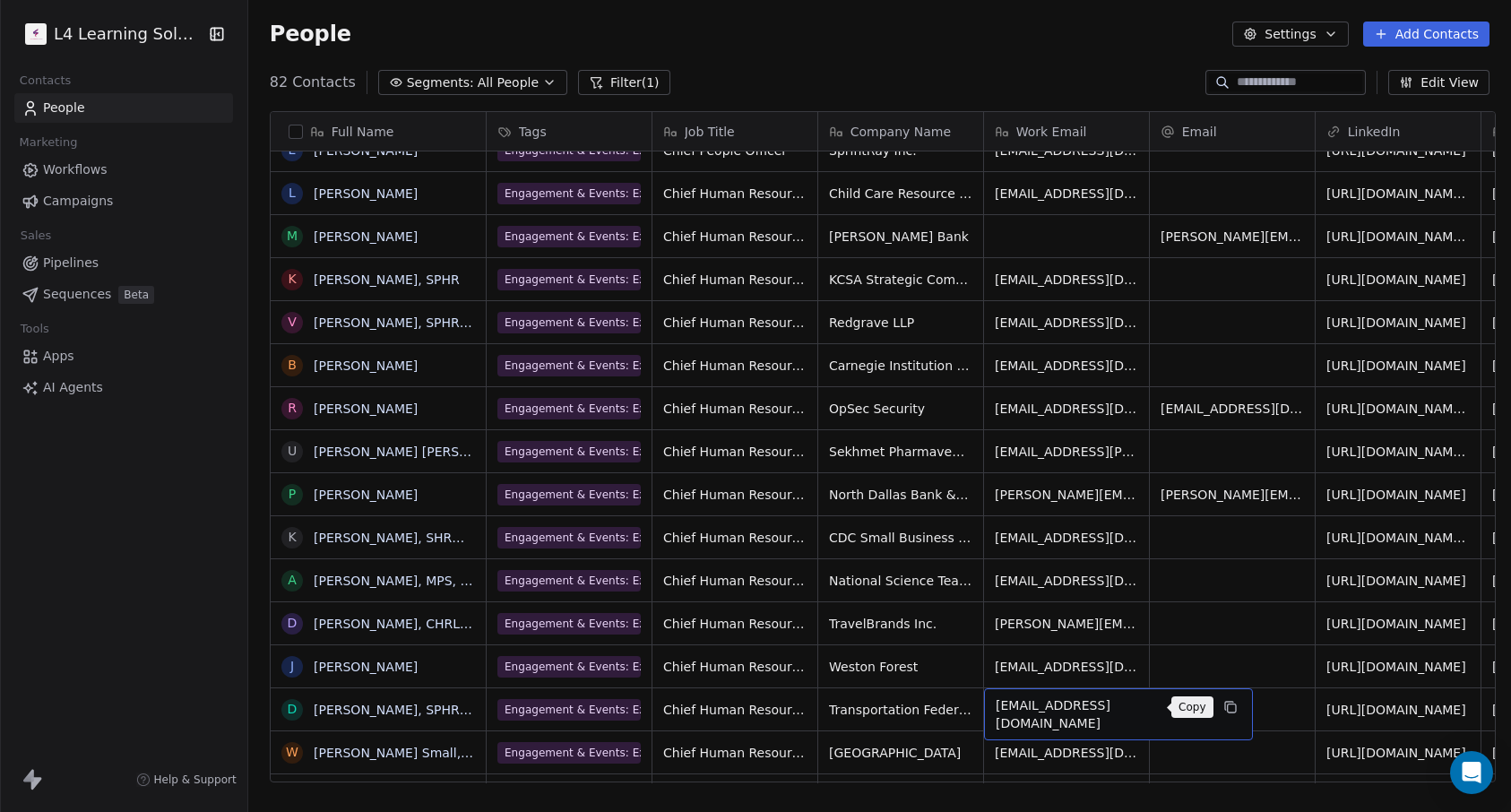
click at [1223, 710] on icon "grid" at bounding box center [1230, 707] width 14 height 14
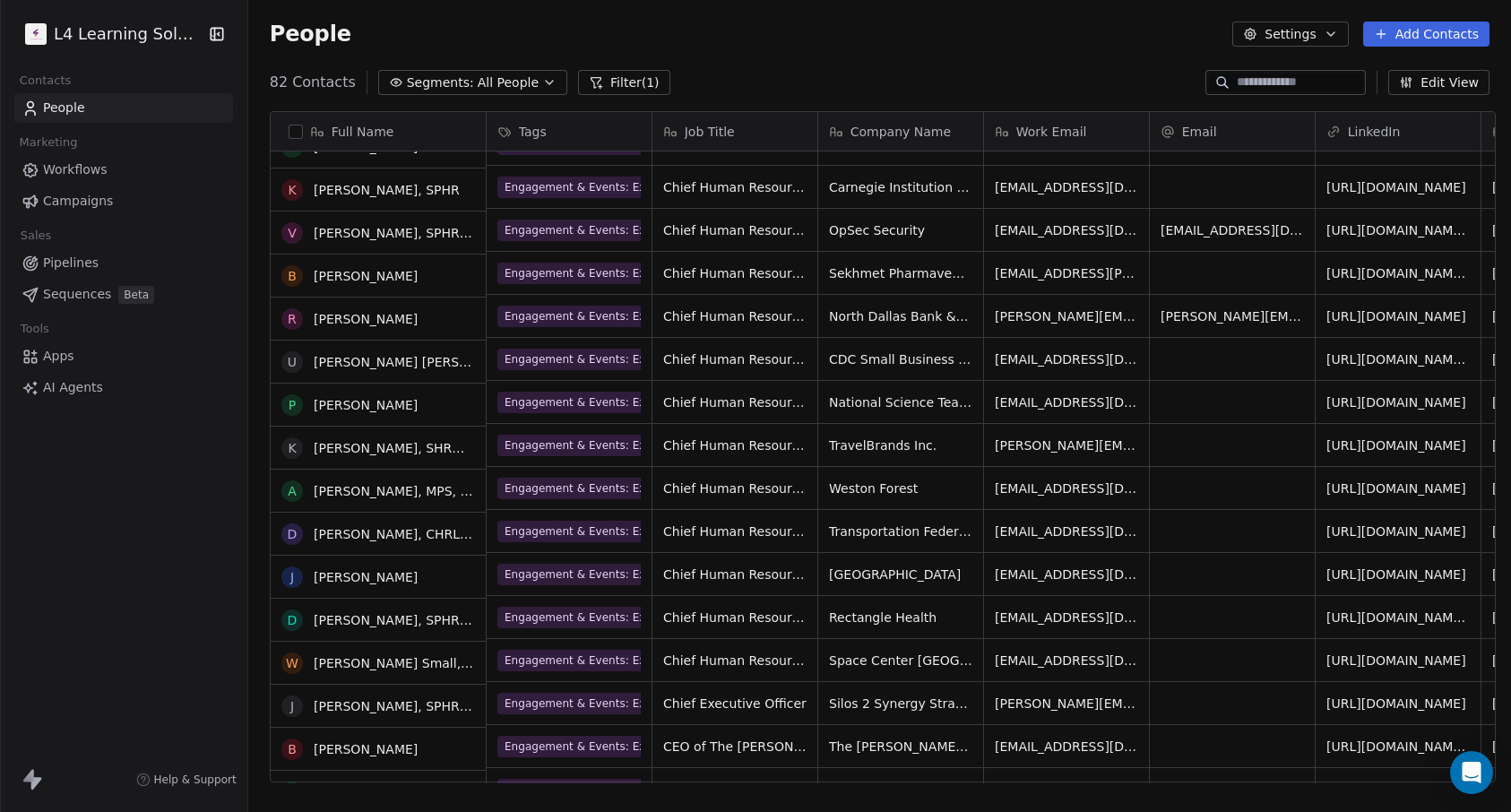
scroll to position [2740, 0]
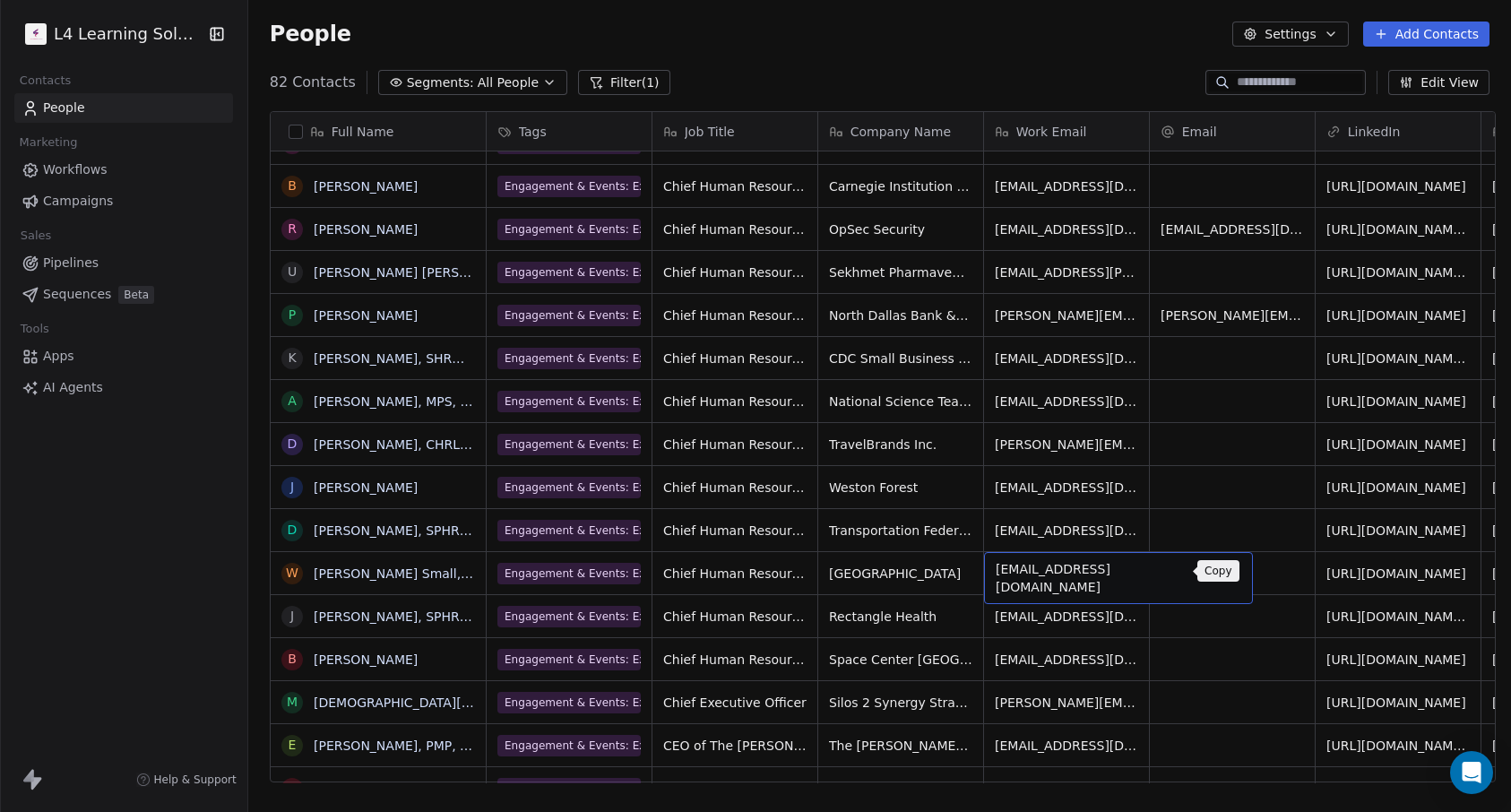
click at [1223, 575] on icon "grid" at bounding box center [1230, 570] width 14 height 14
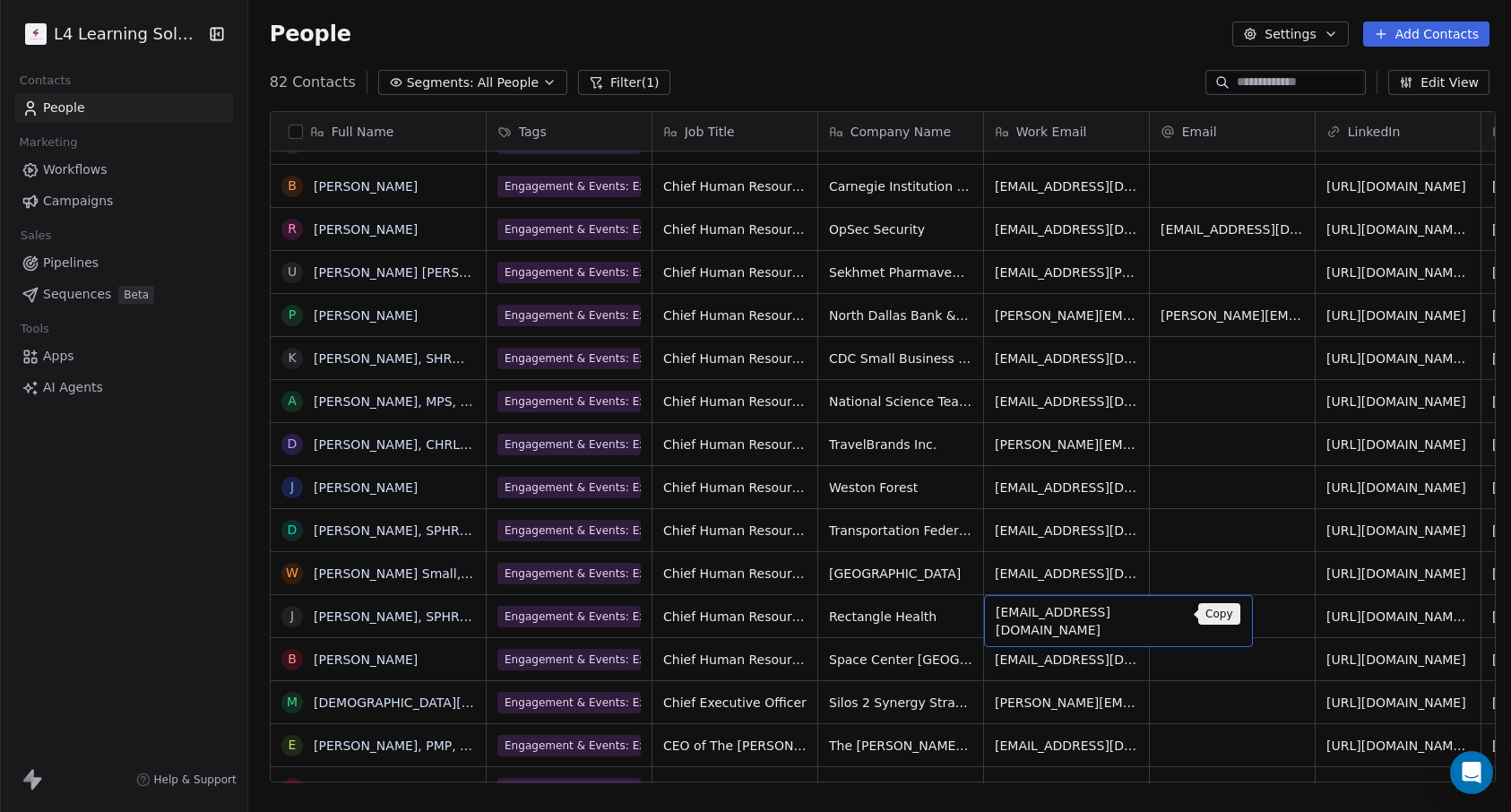
click at [1223, 614] on icon "grid" at bounding box center [1230, 614] width 14 height 14
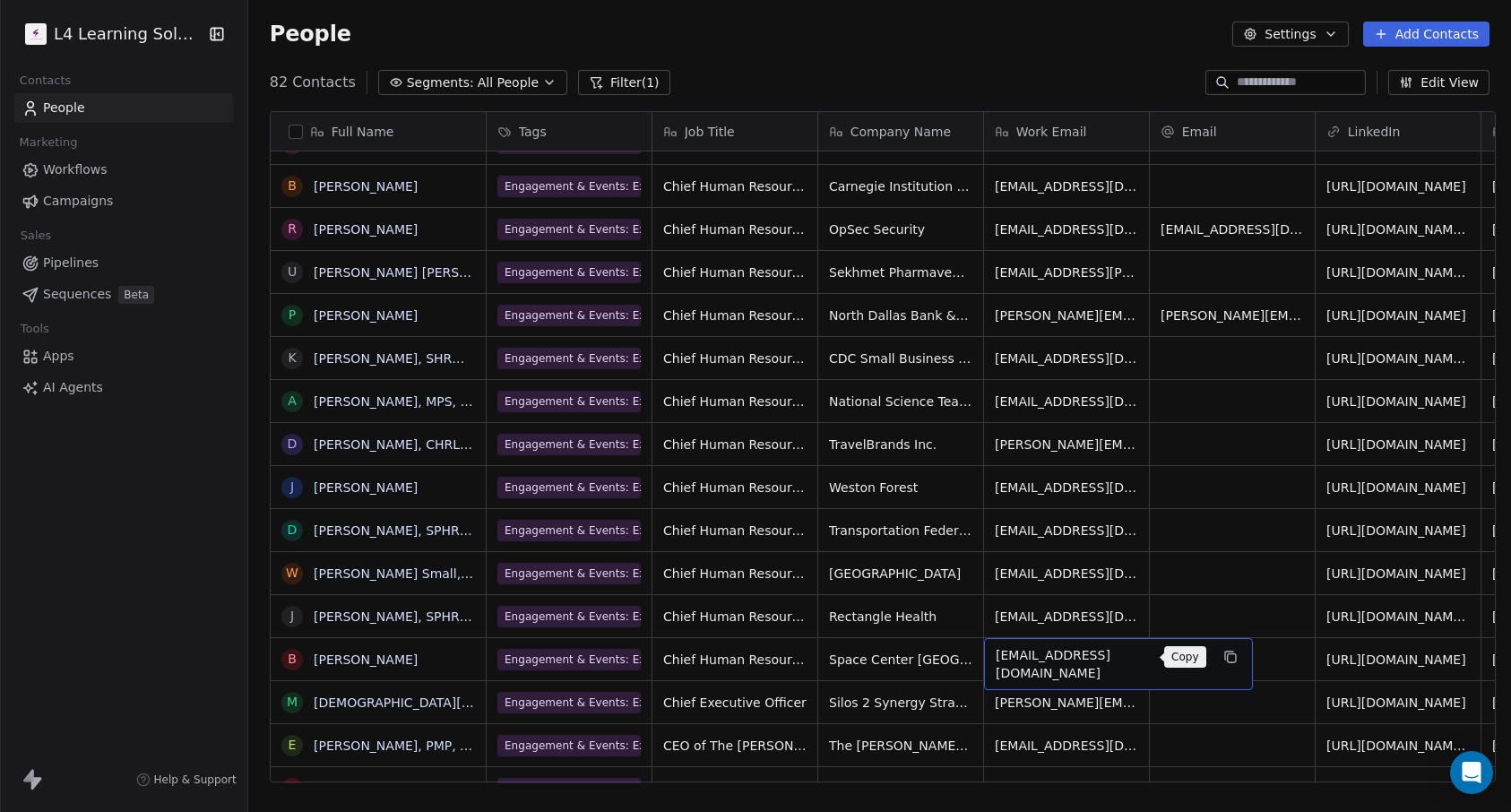
click at [1227, 654] on icon "grid" at bounding box center [1231, 658] width 8 height 8
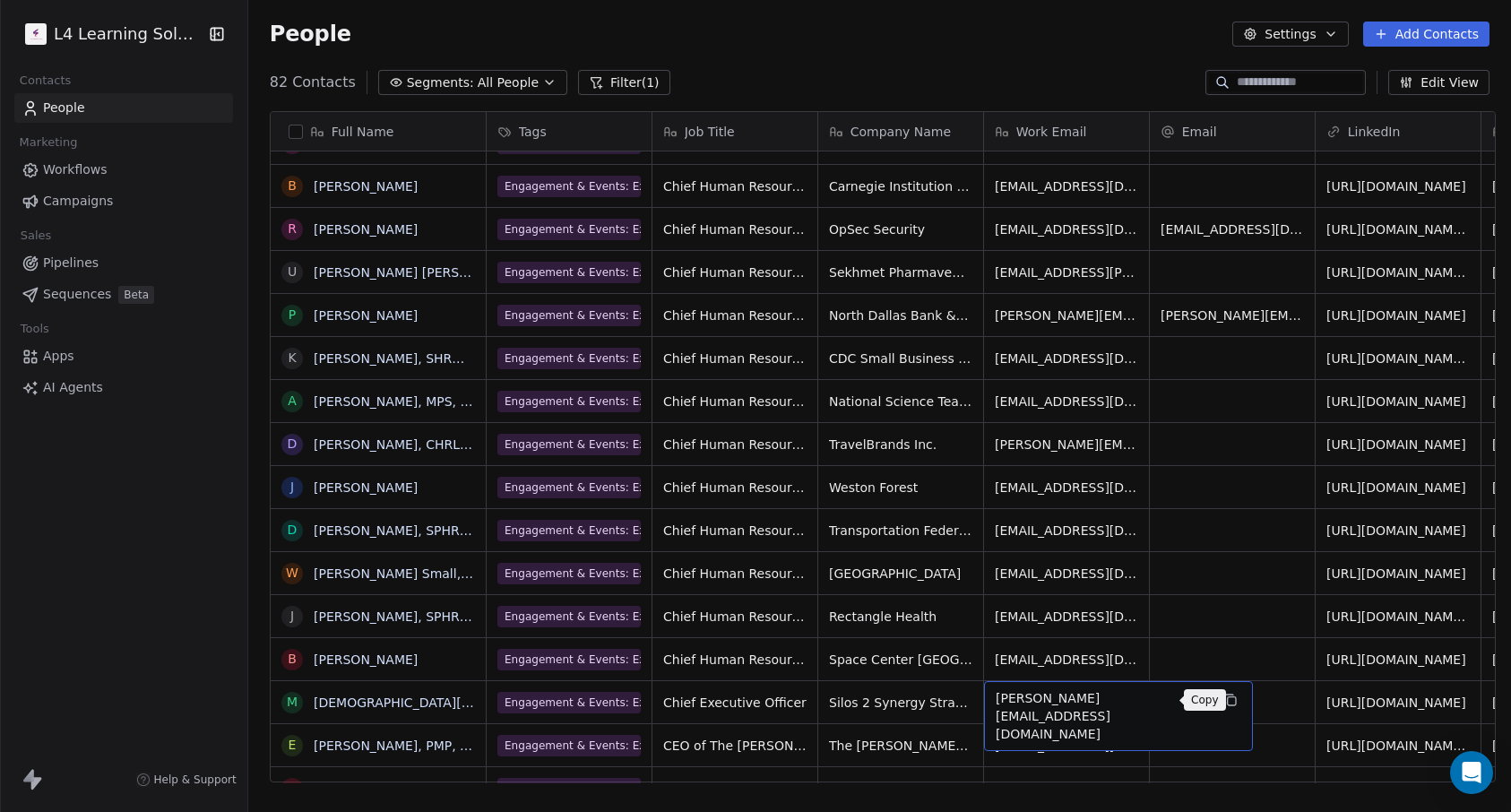
click at [1223, 703] on icon "grid" at bounding box center [1230, 699] width 14 height 14
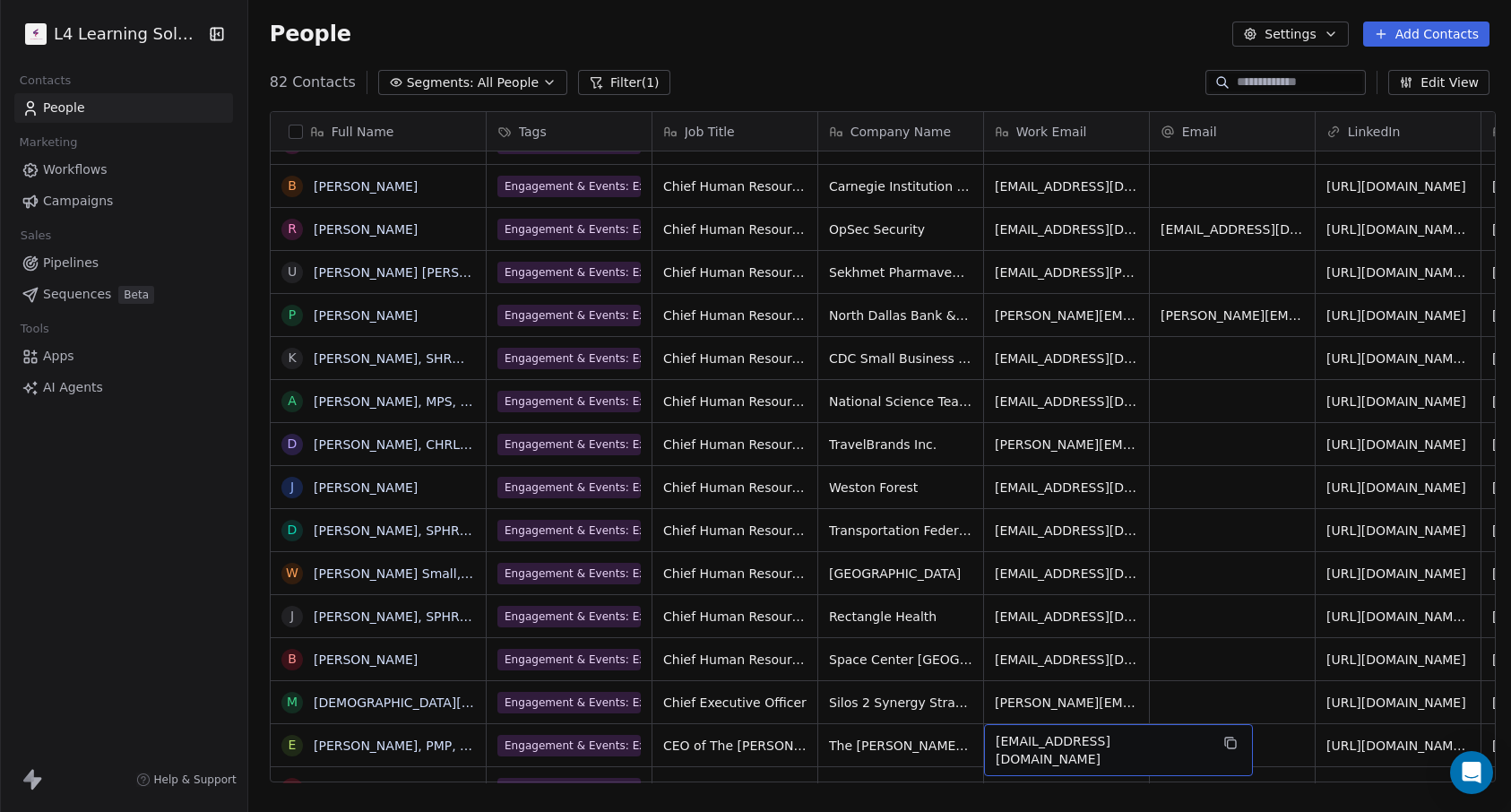
scroll to position [2776, 0]
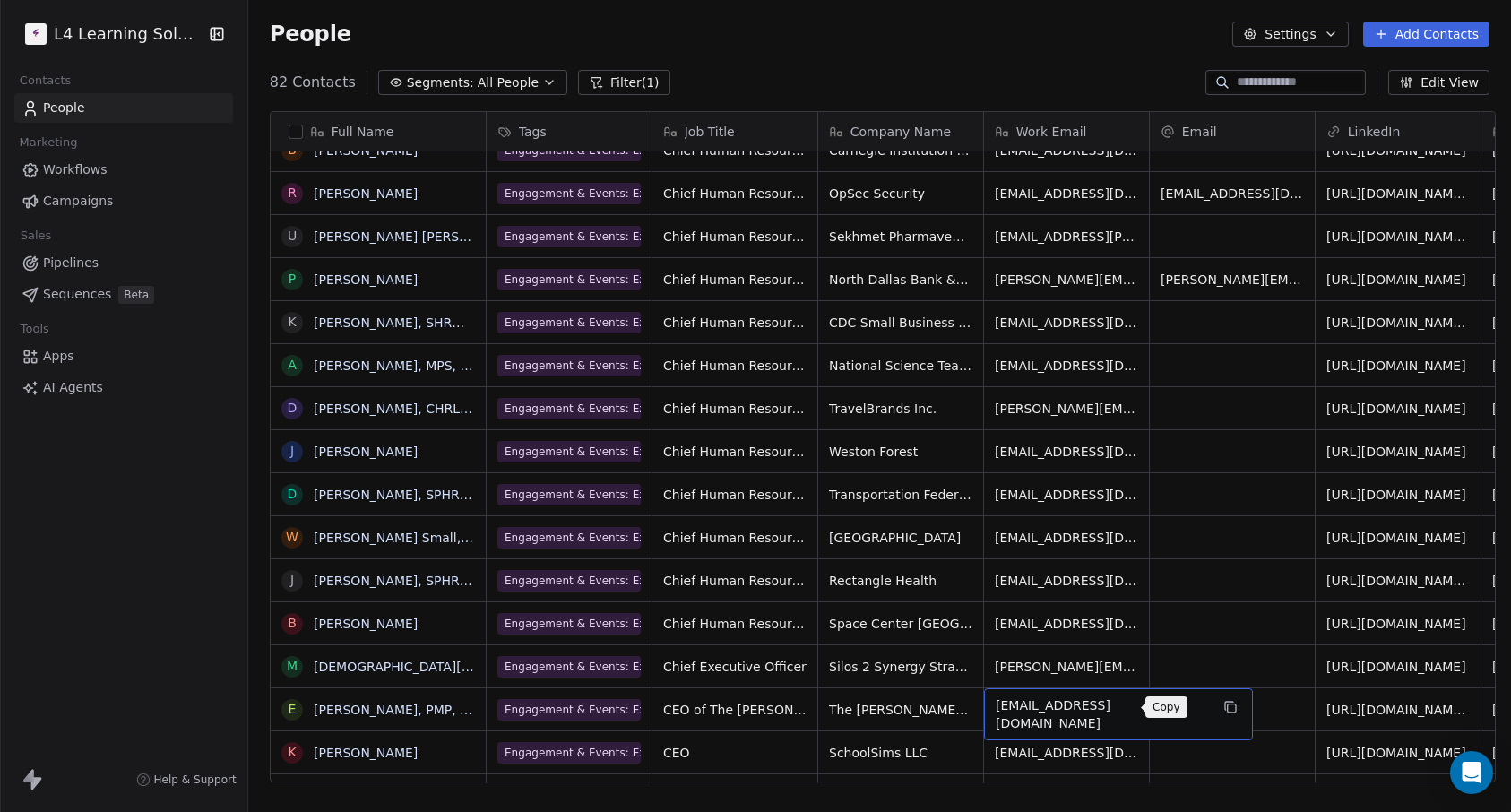
click at [1219, 716] on button "grid" at bounding box center [1230, 707] width 22 height 22
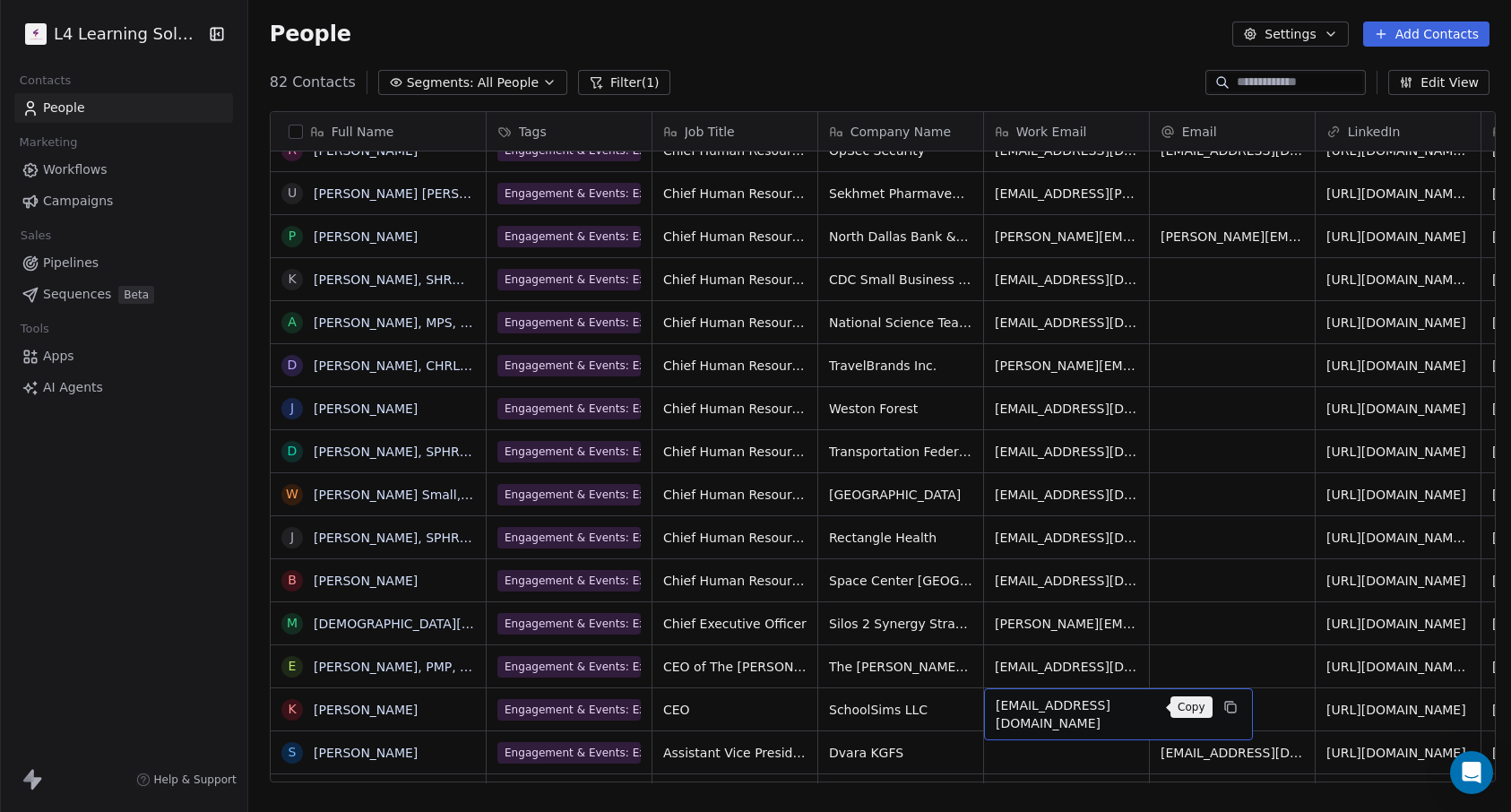
click at [1223, 708] on icon "grid" at bounding box center [1230, 707] width 14 height 14
click at [1479, 8] on div "People Settings Add Contacts" at bounding box center [878, 34] width 1262 height 68
